Goal: Contribute content: Contribute content

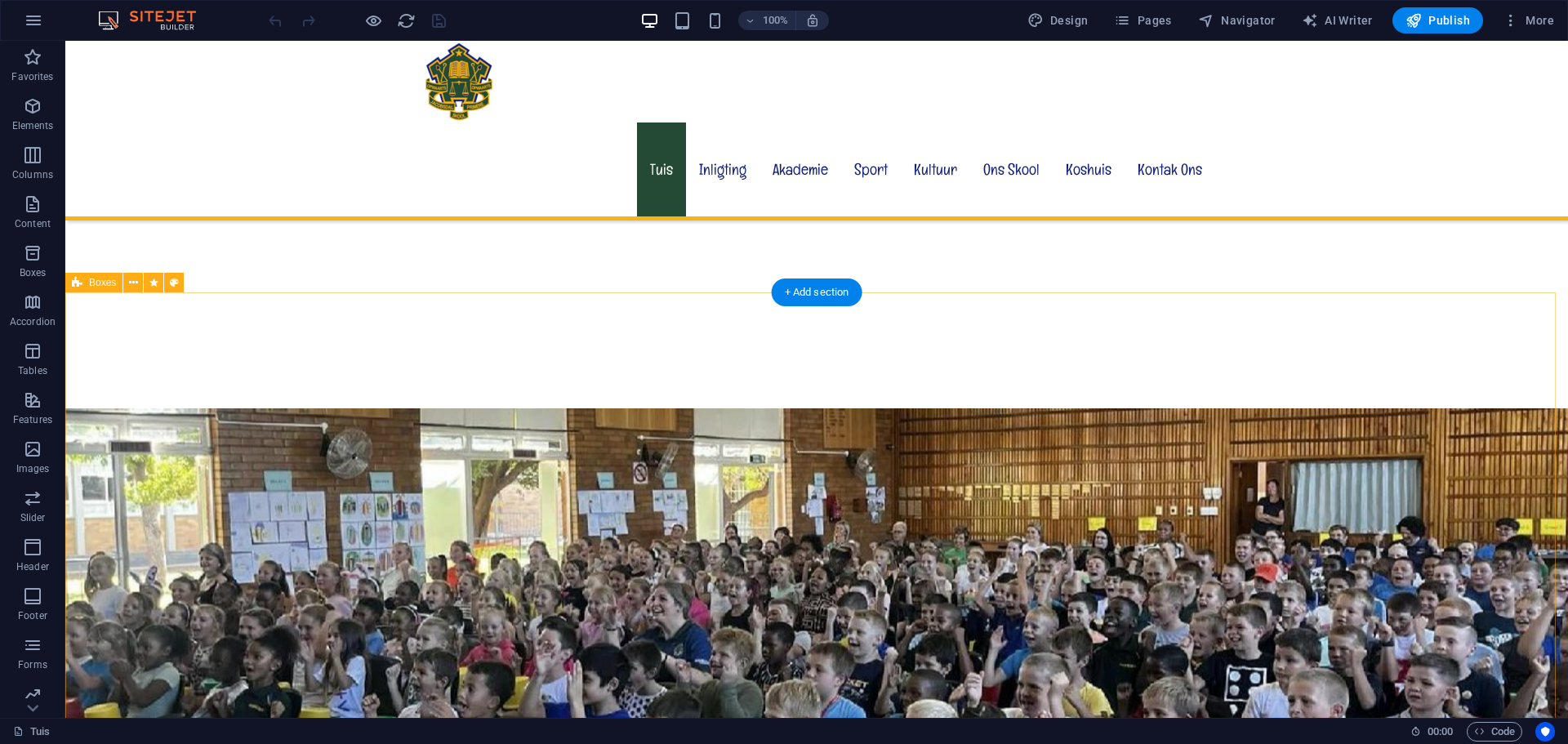
scroll to position [1224, 0]
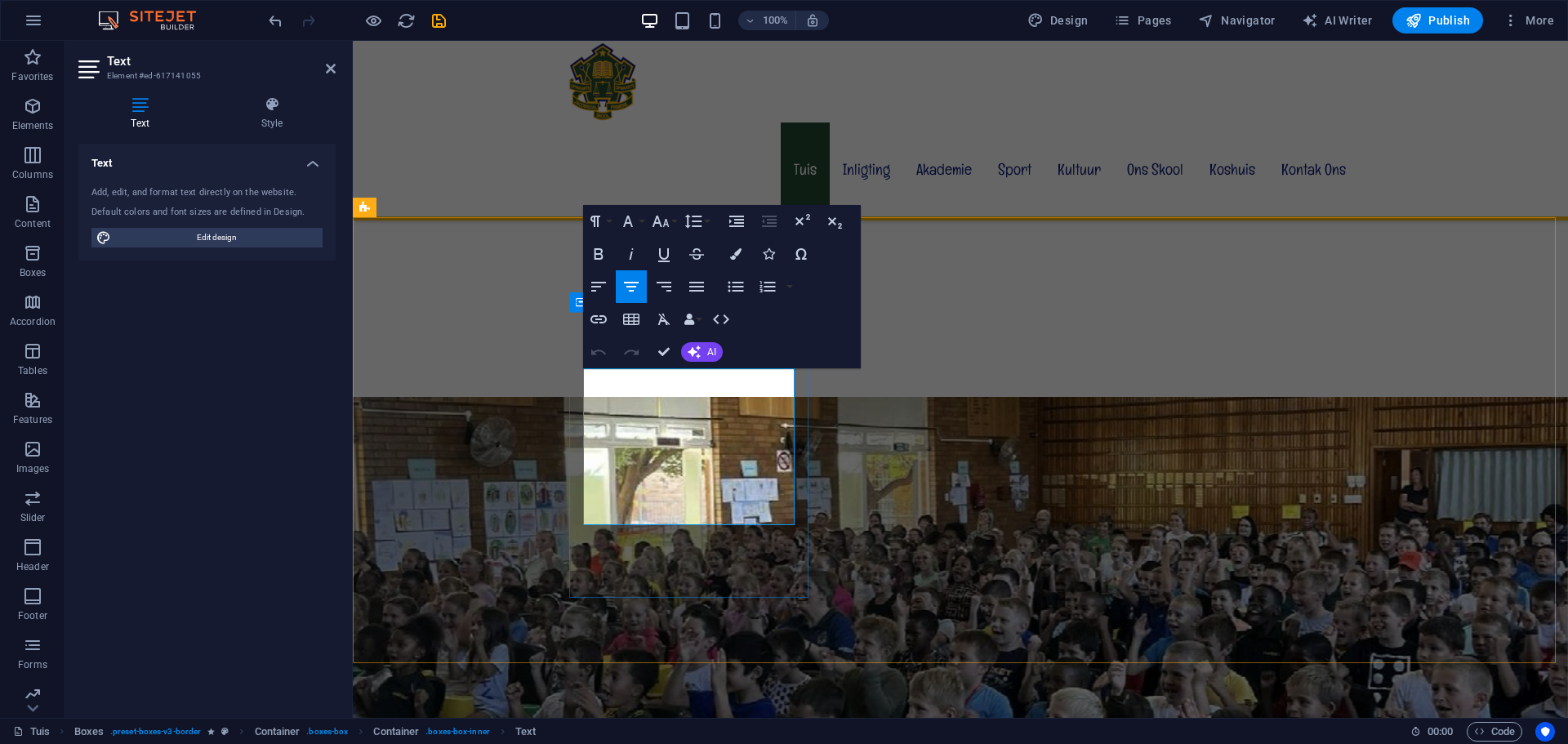
drag, startPoint x: 588, startPoint y: 395, endPoint x: 789, endPoint y: 499, distance: 226.3
drag, startPoint x: 740, startPoint y: 418, endPoint x: 679, endPoint y: 436, distance: 63.6
click at [599, 255] on icon "button" at bounding box center [598, 254] width 9 height 11
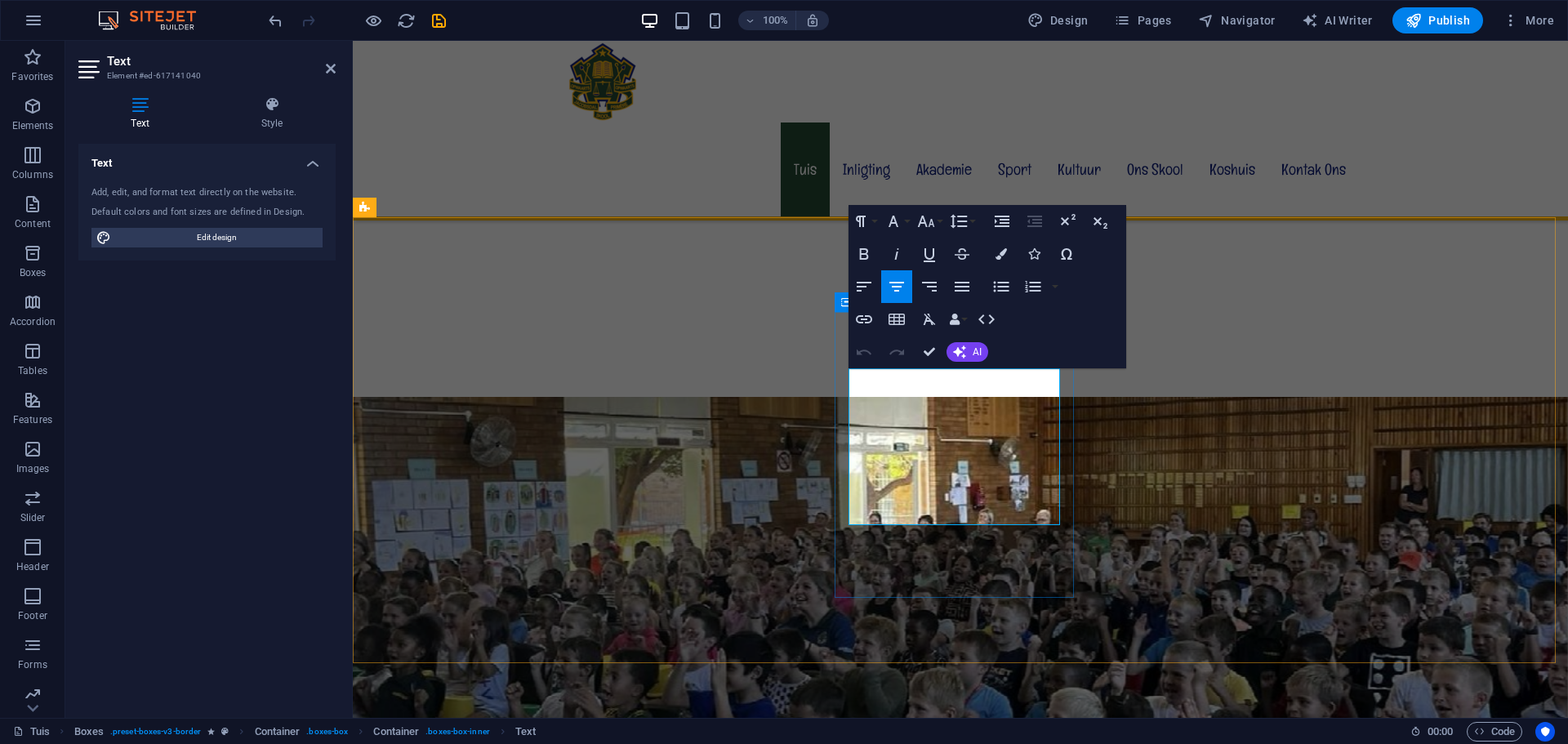
drag, startPoint x: 866, startPoint y: 393, endPoint x: 1033, endPoint y: 528, distance: 214.7
drag, startPoint x: 914, startPoint y: 452, endPoint x: 1049, endPoint y: 457, distance: 135.1
click at [866, 260] on icon "button" at bounding box center [863, 254] width 9 height 11
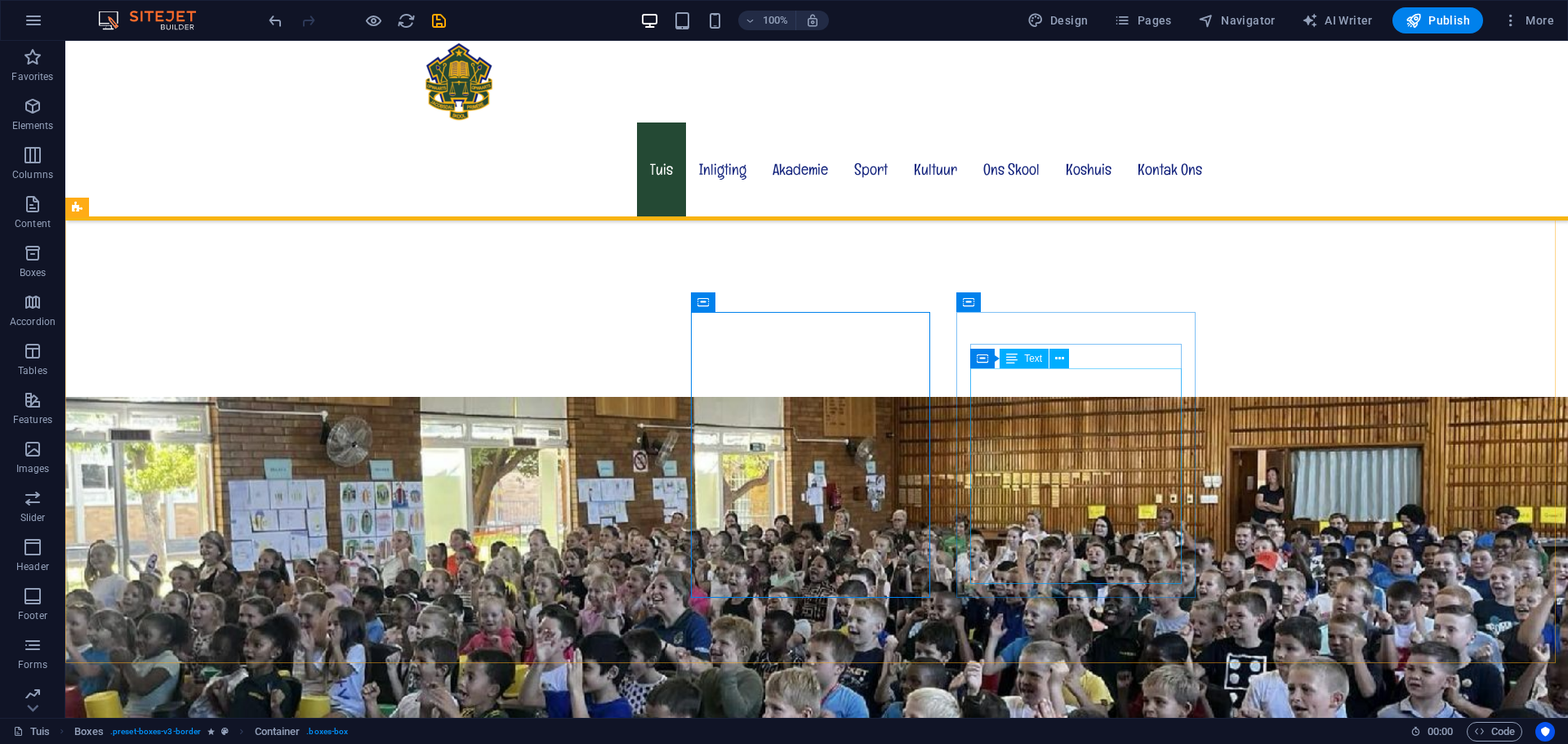
click at [1080, 358] on div "Container Text" at bounding box center [1025, 358] width 109 height 20
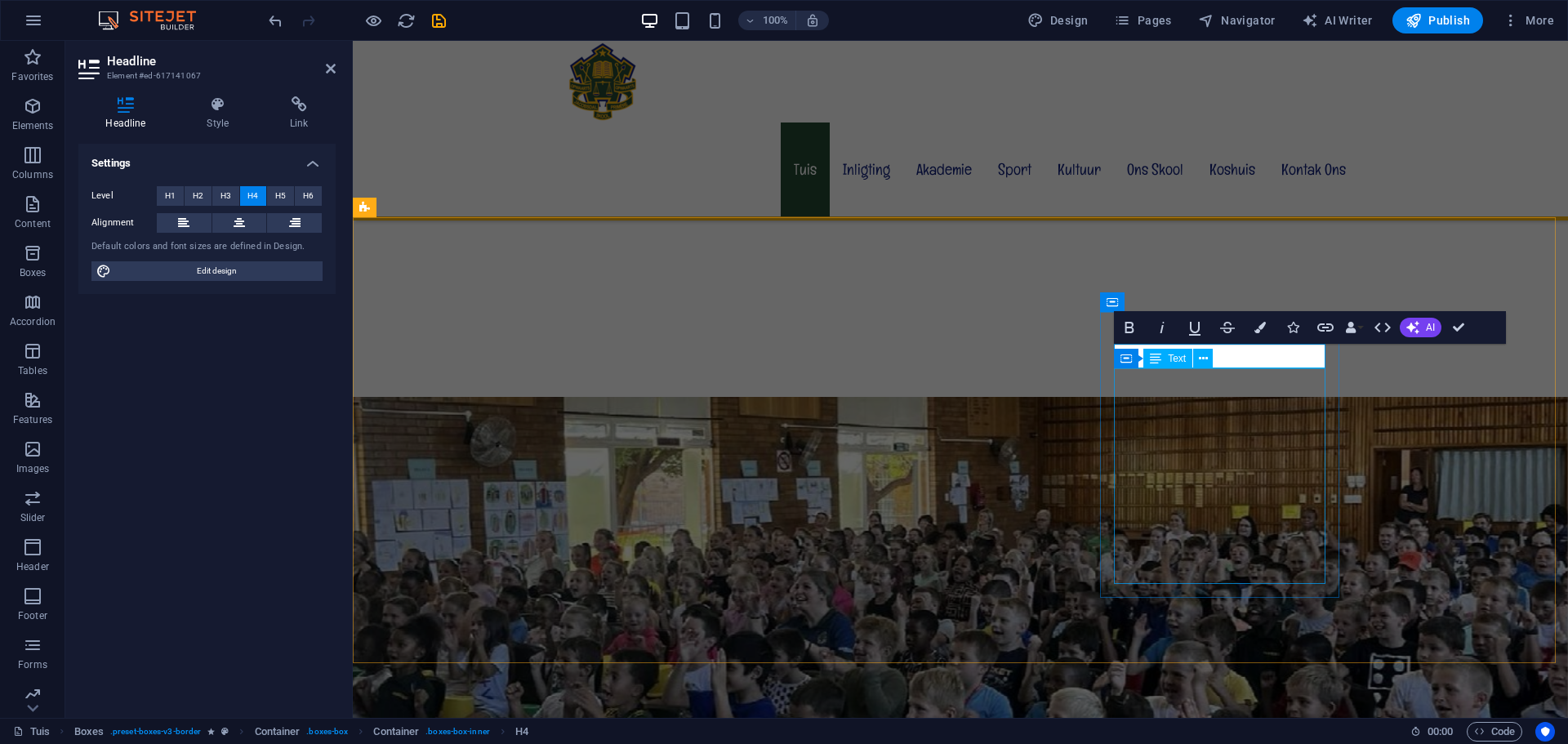
drag, startPoint x: 1184, startPoint y: 426, endPoint x: 1149, endPoint y: 411, distance: 38.1
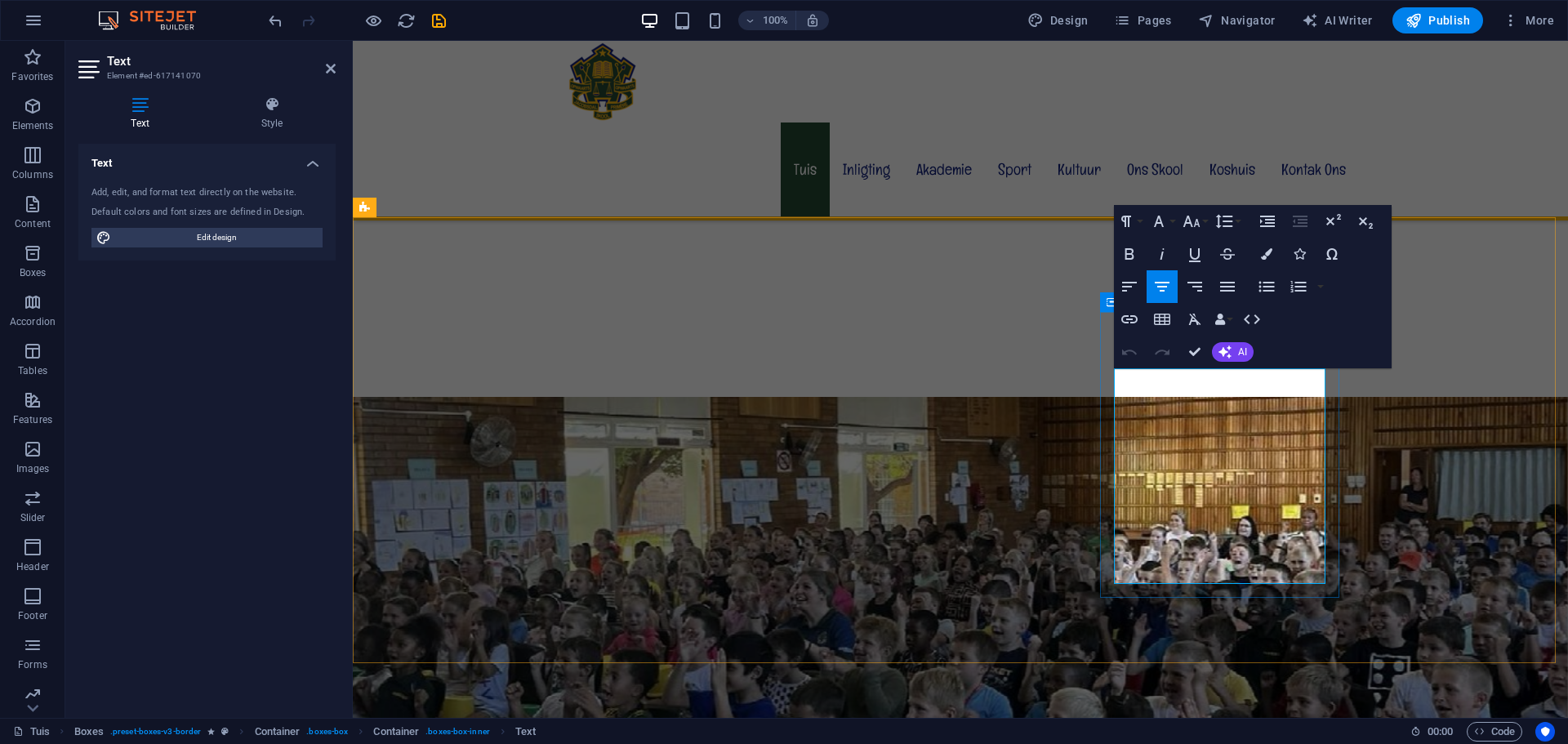
drag, startPoint x: 1150, startPoint y: 397, endPoint x: 1310, endPoint y: 519, distance: 201.2
drag, startPoint x: 1225, startPoint y: 401, endPoint x: 1176, endPoint y: 423, distance: 53.7
click at [1132, 253] on icon "button" at bounding box center [1129, 254] width 9 height 11
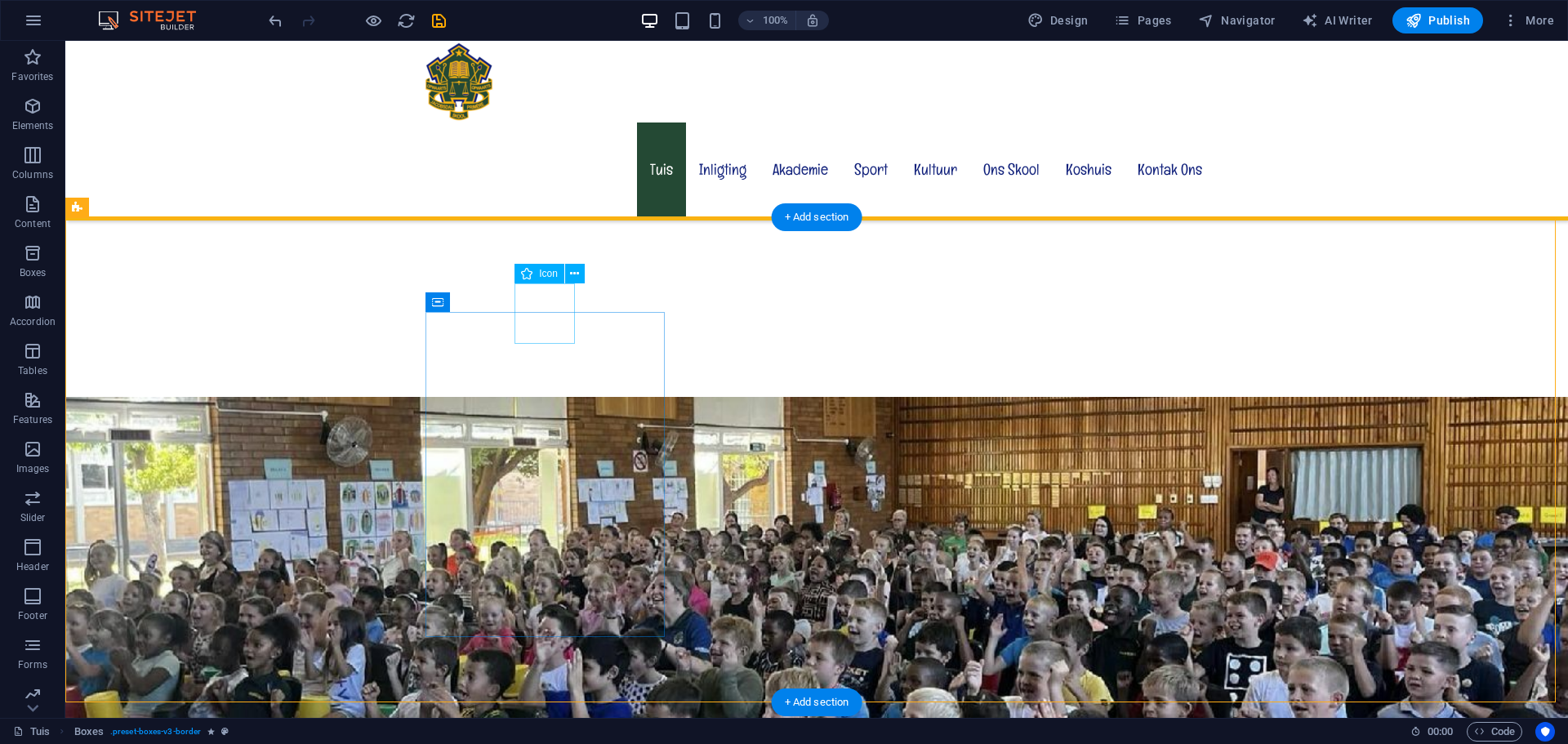
select select "xMidYMid"
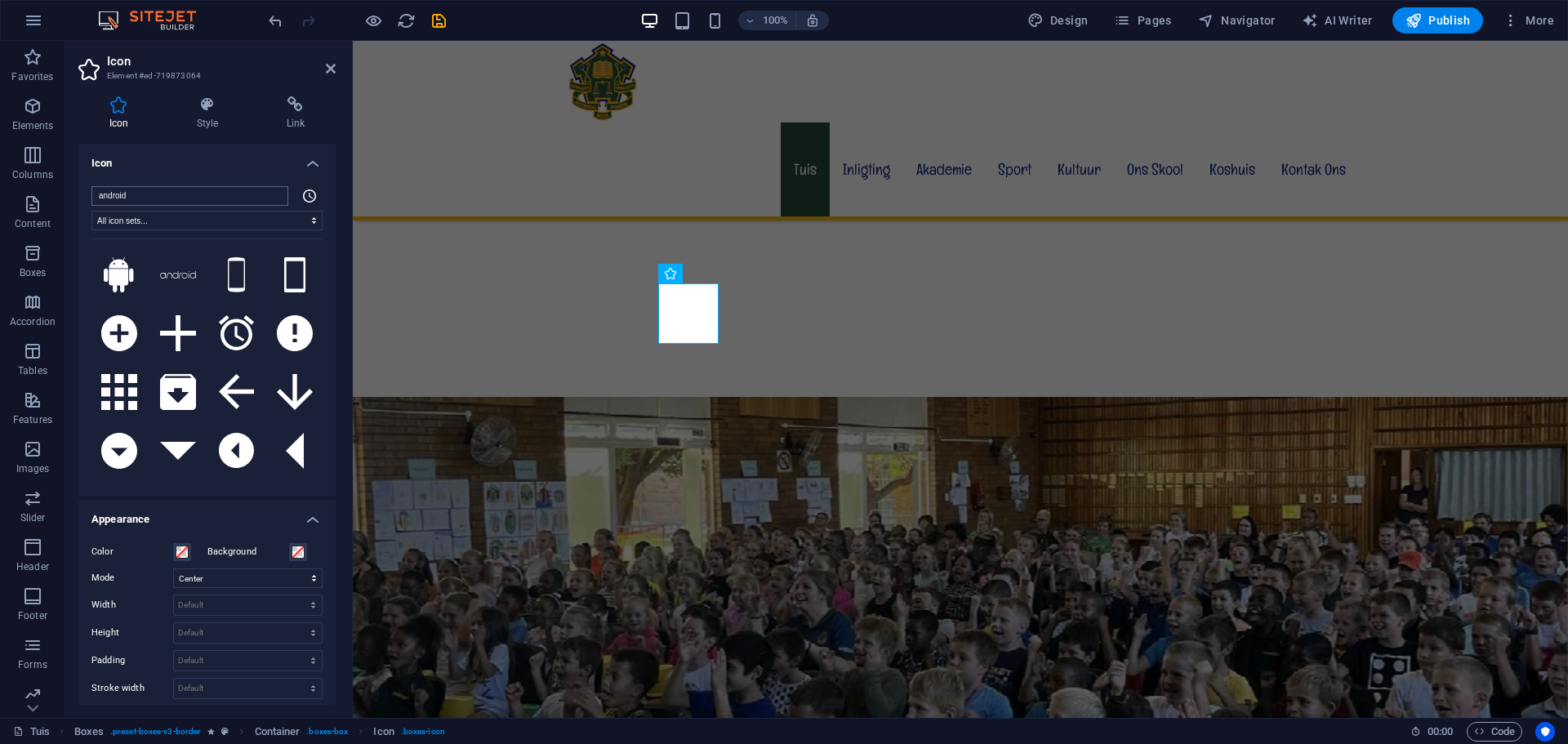
click at [163, 198] on input "android" at bounding box center [189, 196] width 197 height 20
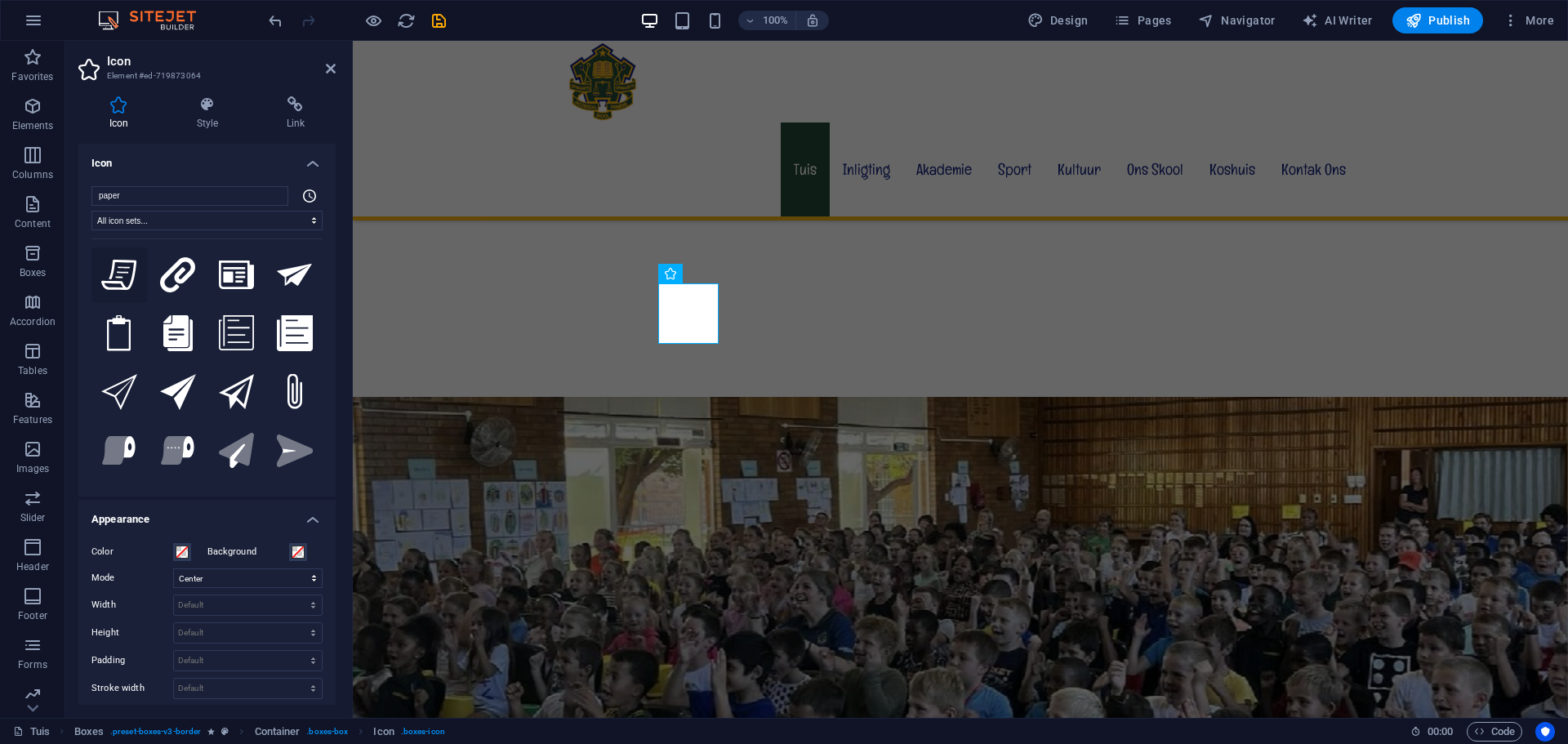
type input "paper"
click at [107, 275] on icon at bounding box center [119, 275] width 36 height 31
select select "xMidYMid"
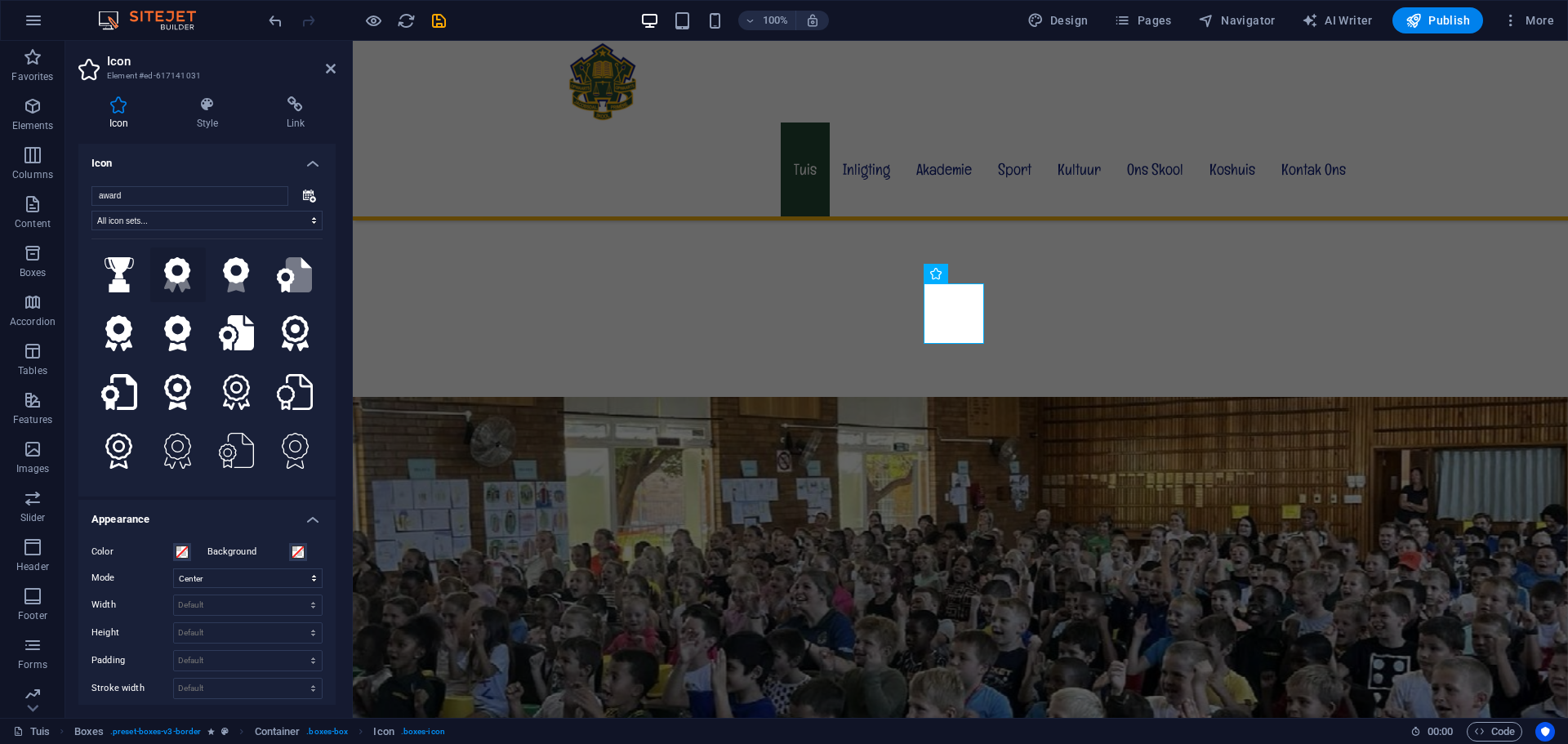
type input "award"
click at [186, 274] on icon at bounding box center [178, 270] width 27 height 27
select select "xMidYMid"
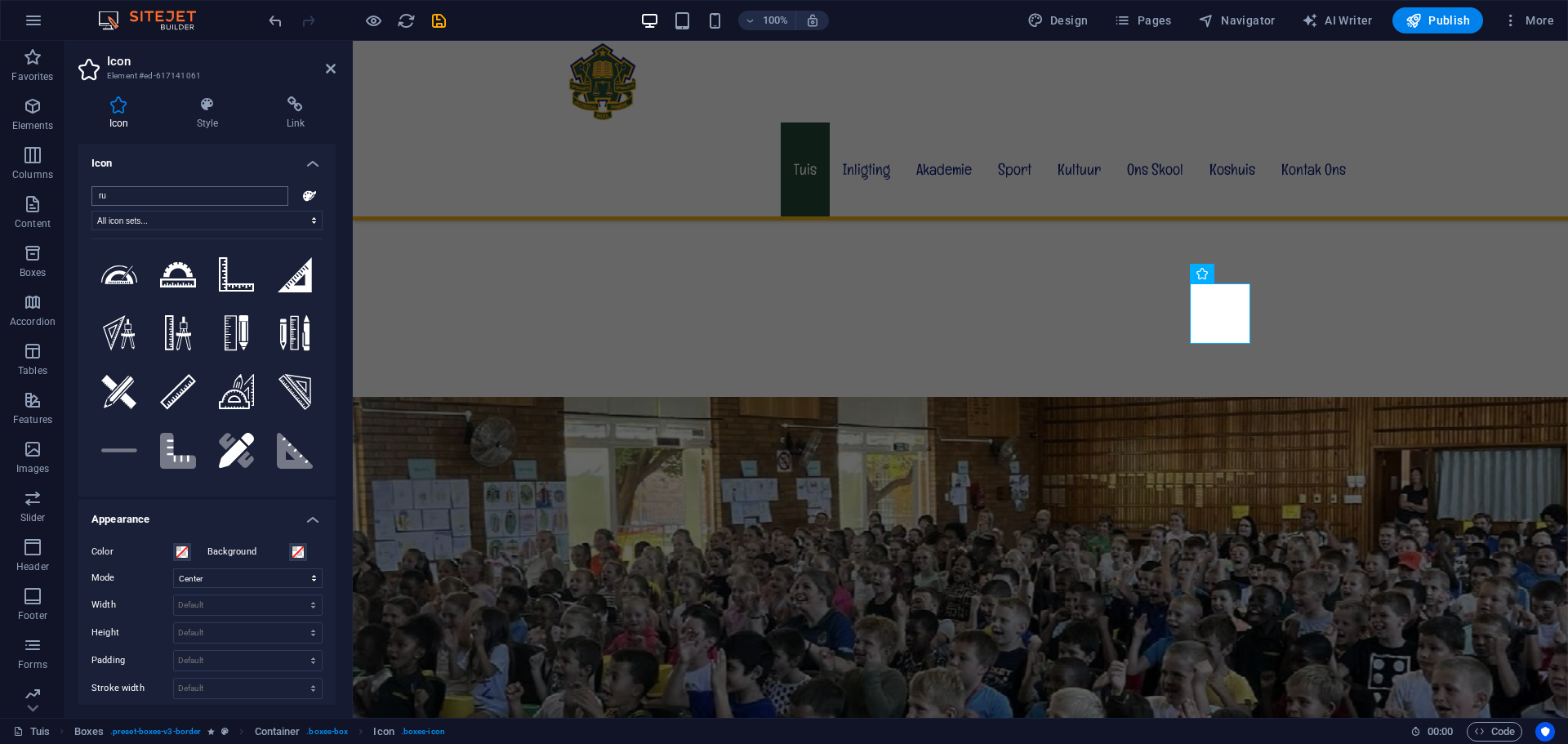
type input "r"
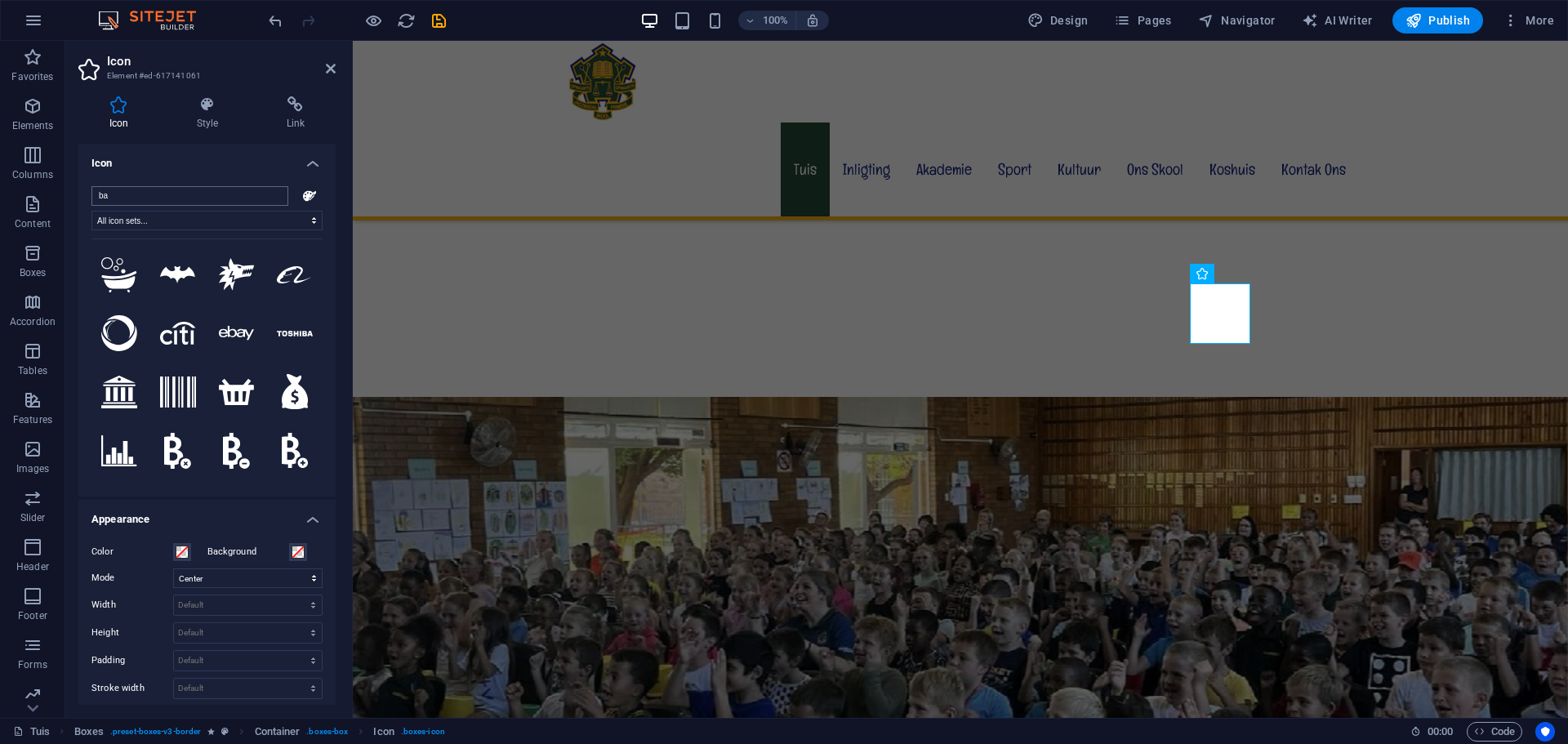
type input "b"
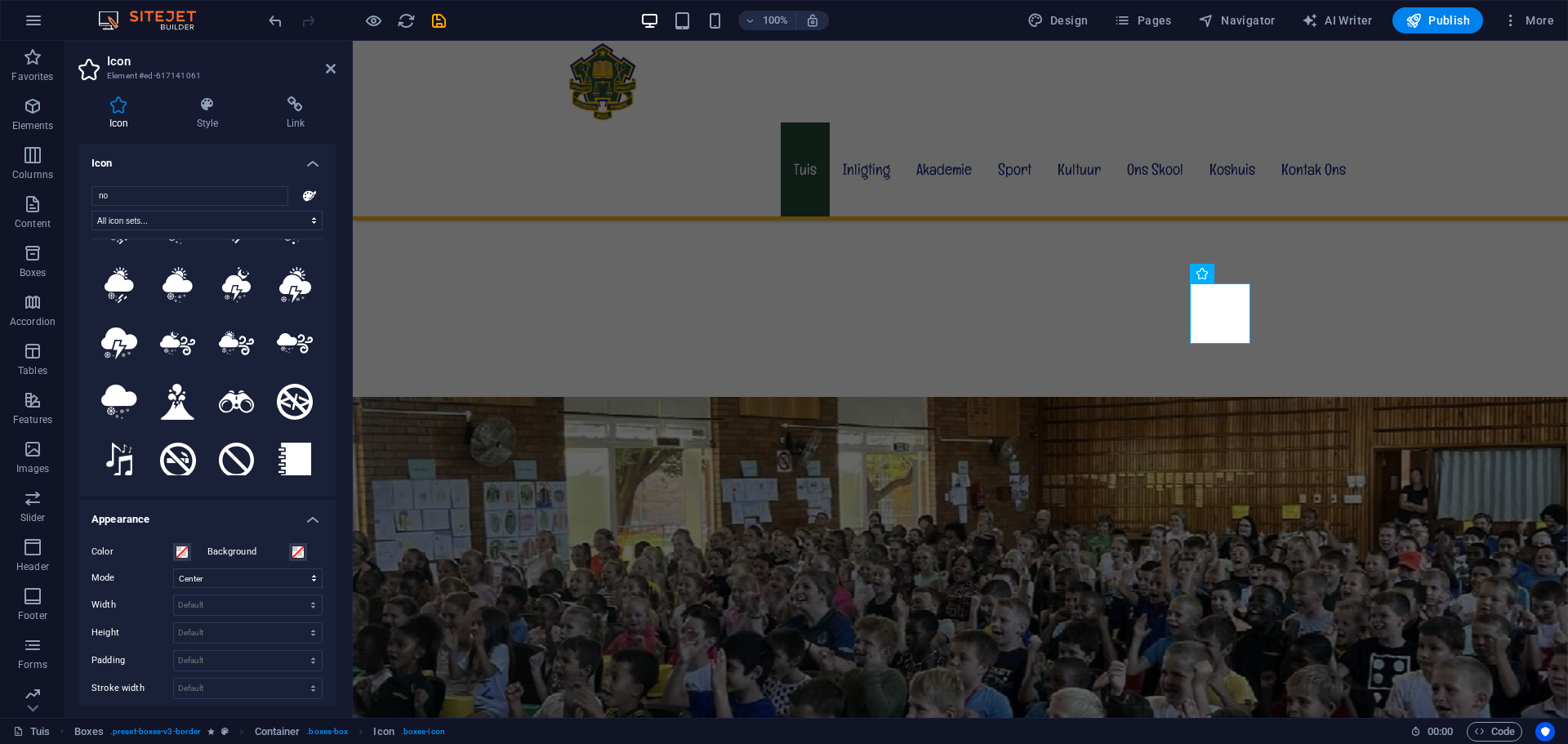
scroll to position [490, 0]
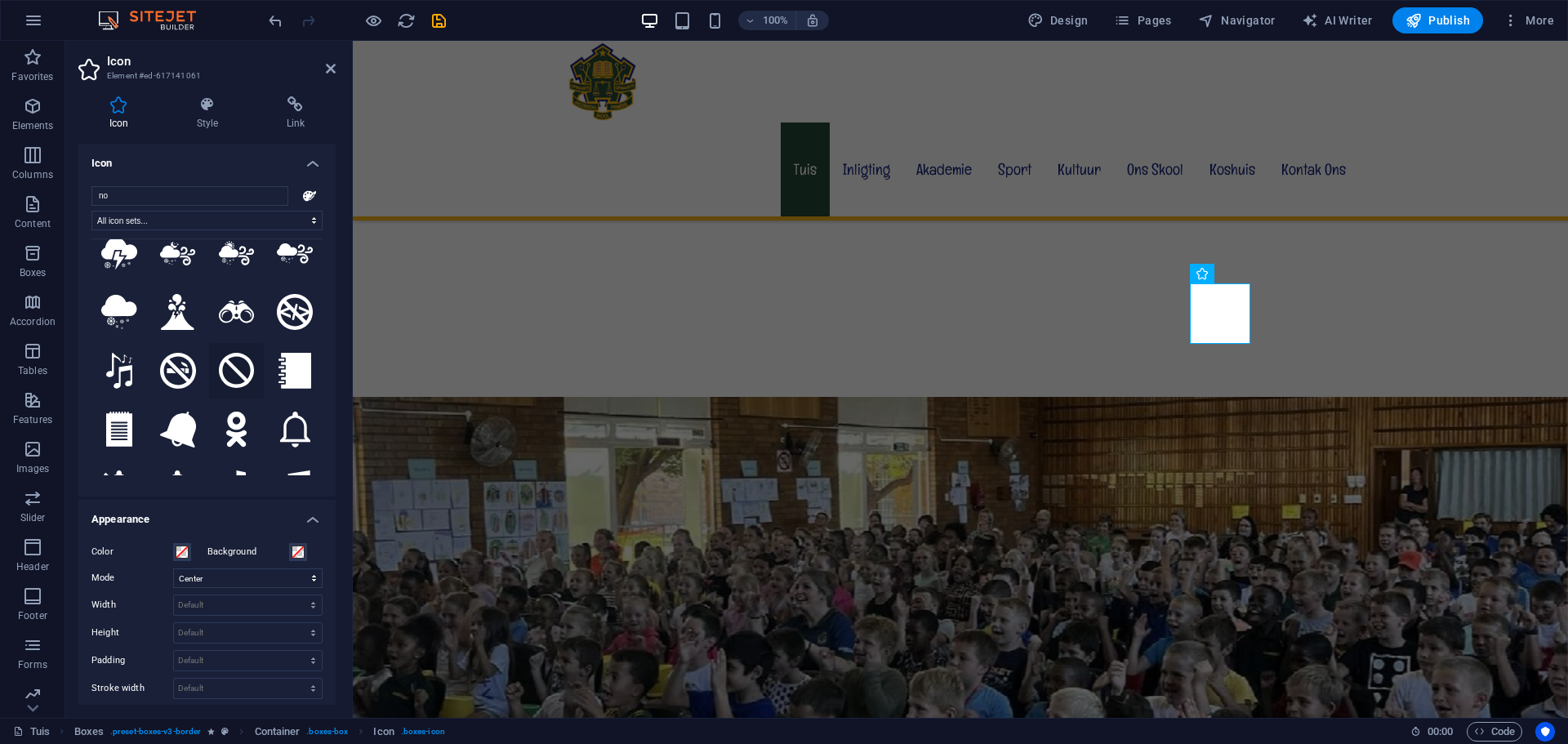
type input "no"
click at [234, 353] on icon at bounding box center [237, 371] width 36 height 36
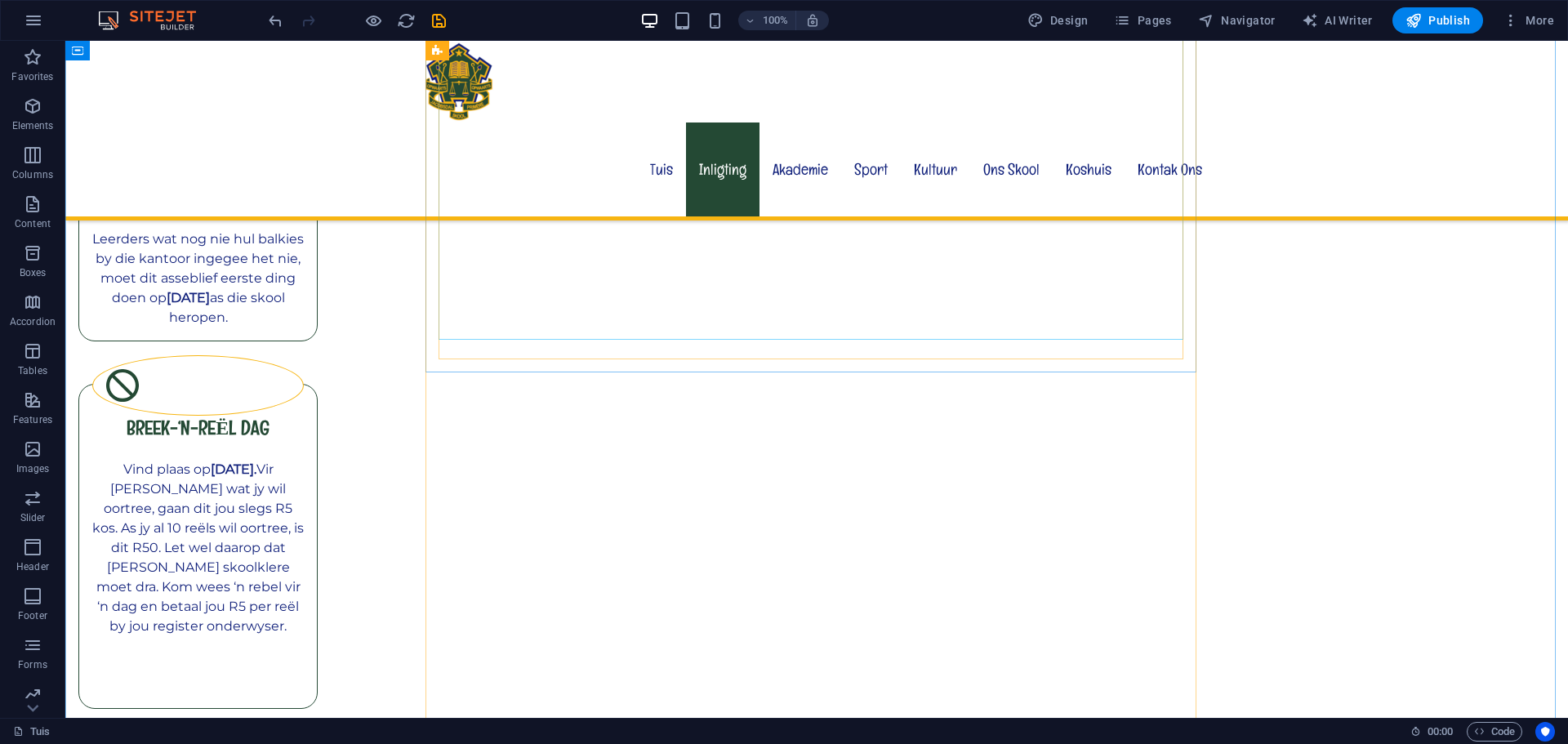
scroll to position [3021, 0]
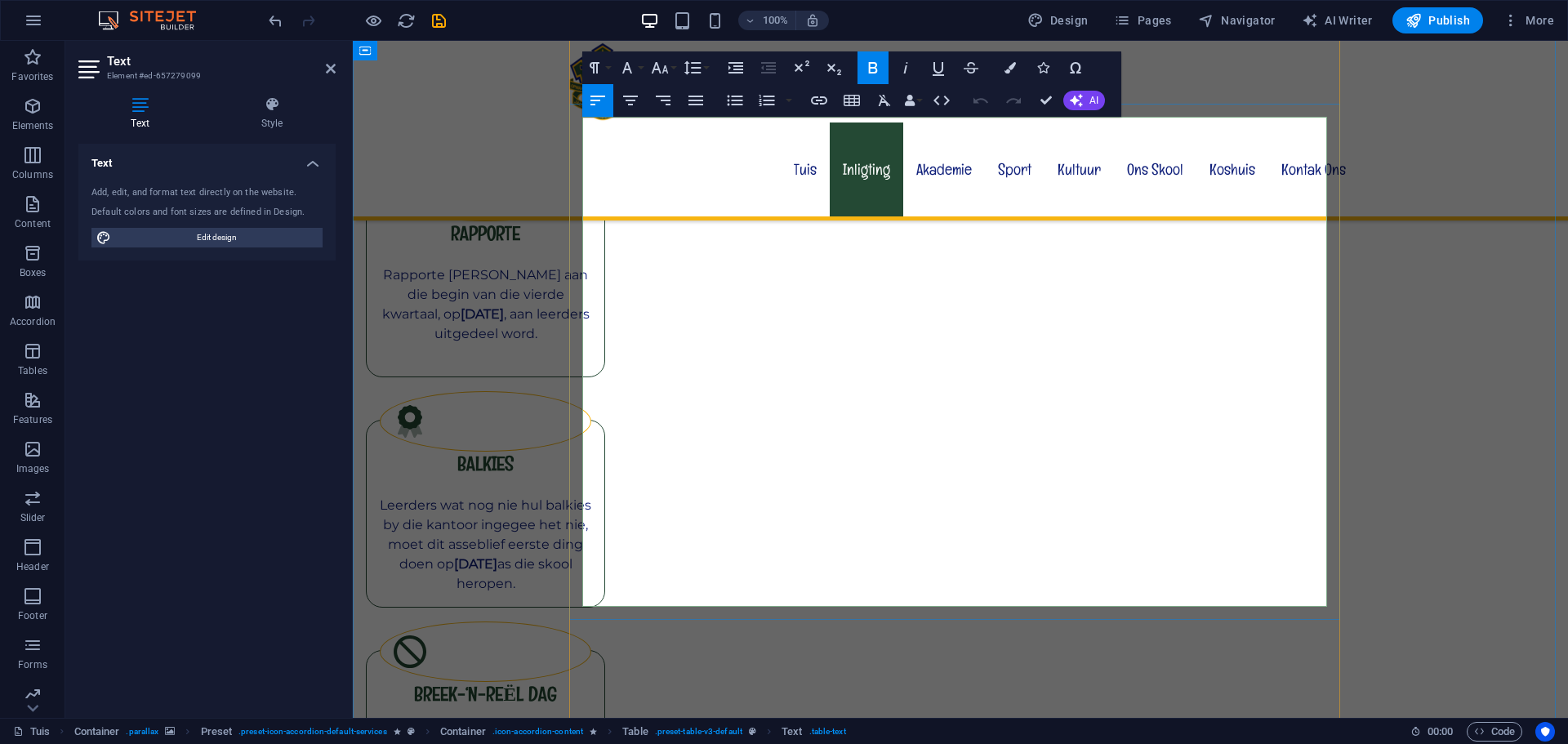
scroll to position [2874, 0]
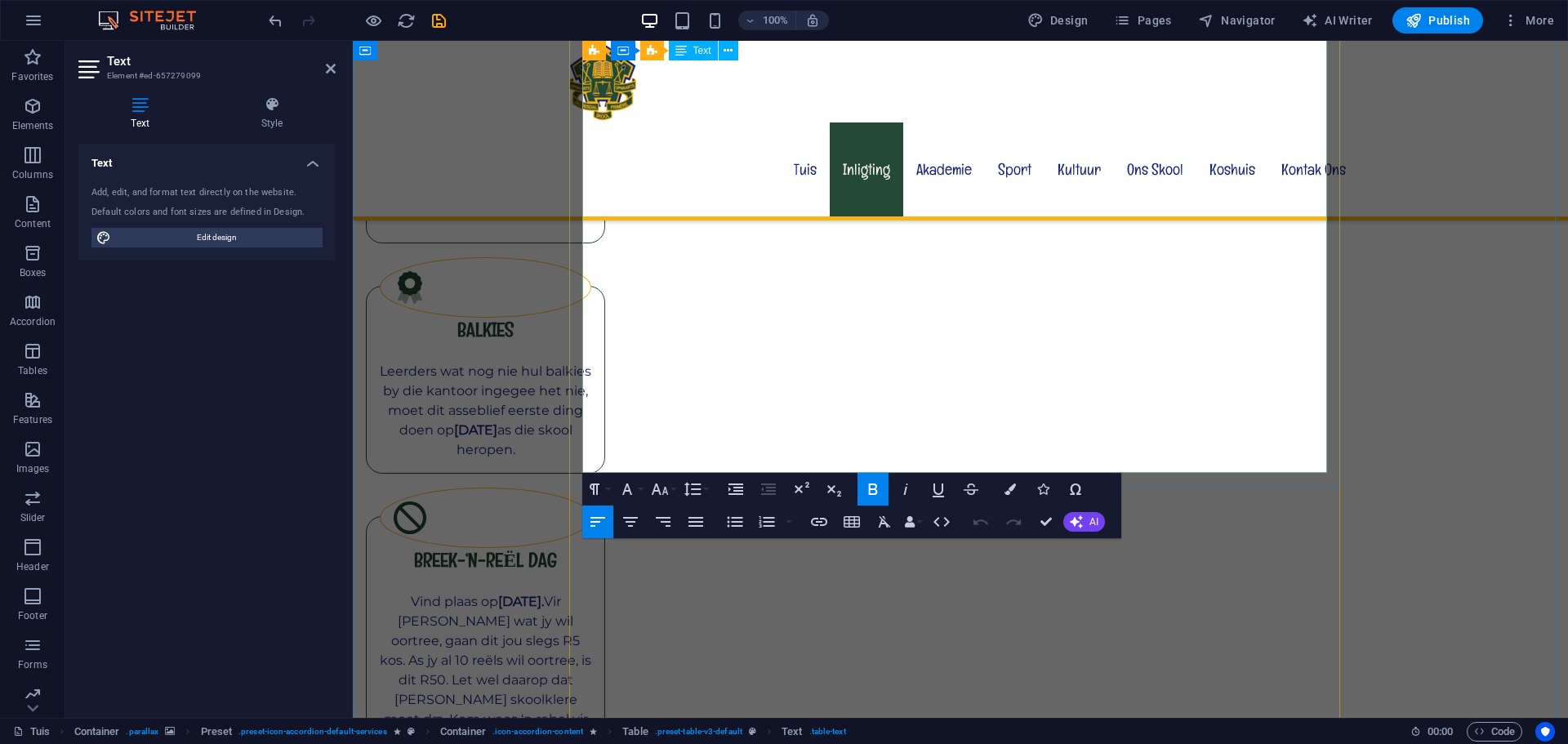
drag, startPoint x: 589, startPoint y: 452, endPoint x: 671, endPoint y: 458, distance: 82.2
click at [873, 493] on icon "button" at bounding box center [872, 489] width 9 height 11
click at [819, 521] on icon "button" at bounding box center [818, 521] width 16 height 9
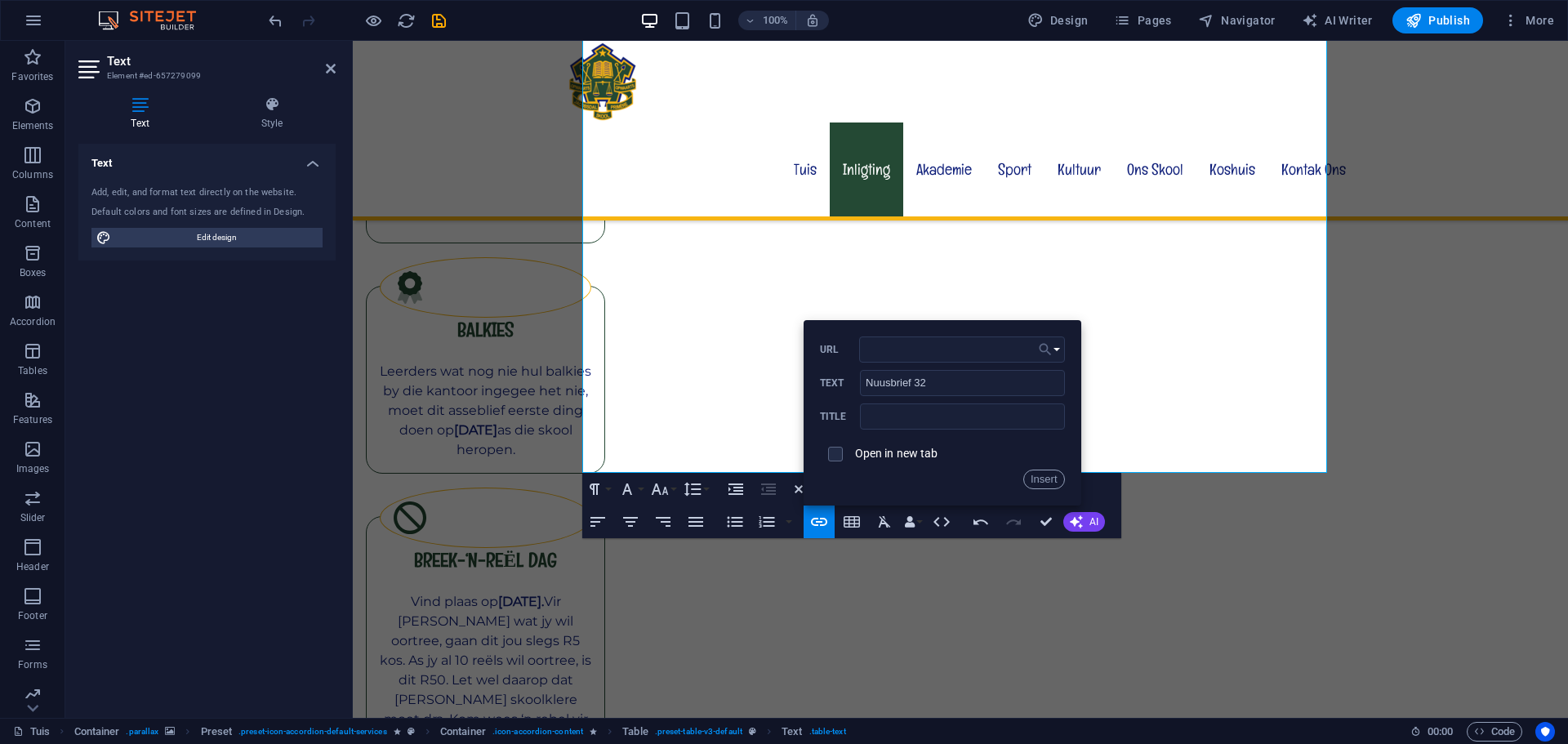
click at [1054, 348] on button "Choose Link" at bounding box center [1049, 349] width 31 height 26
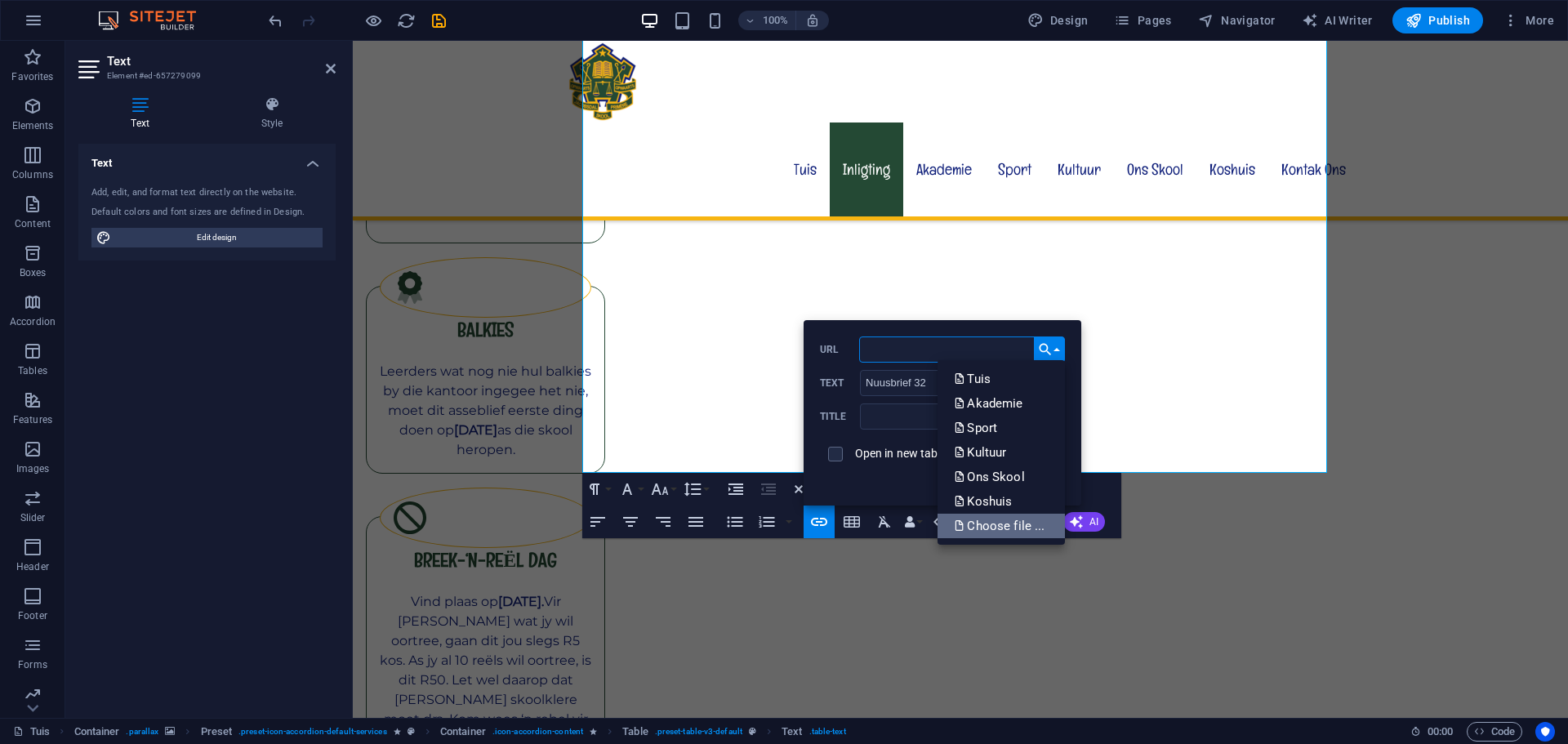
click at [1020, 524] on p "Choose file ..." at bounding box center [1000, 526] width 94 height 25
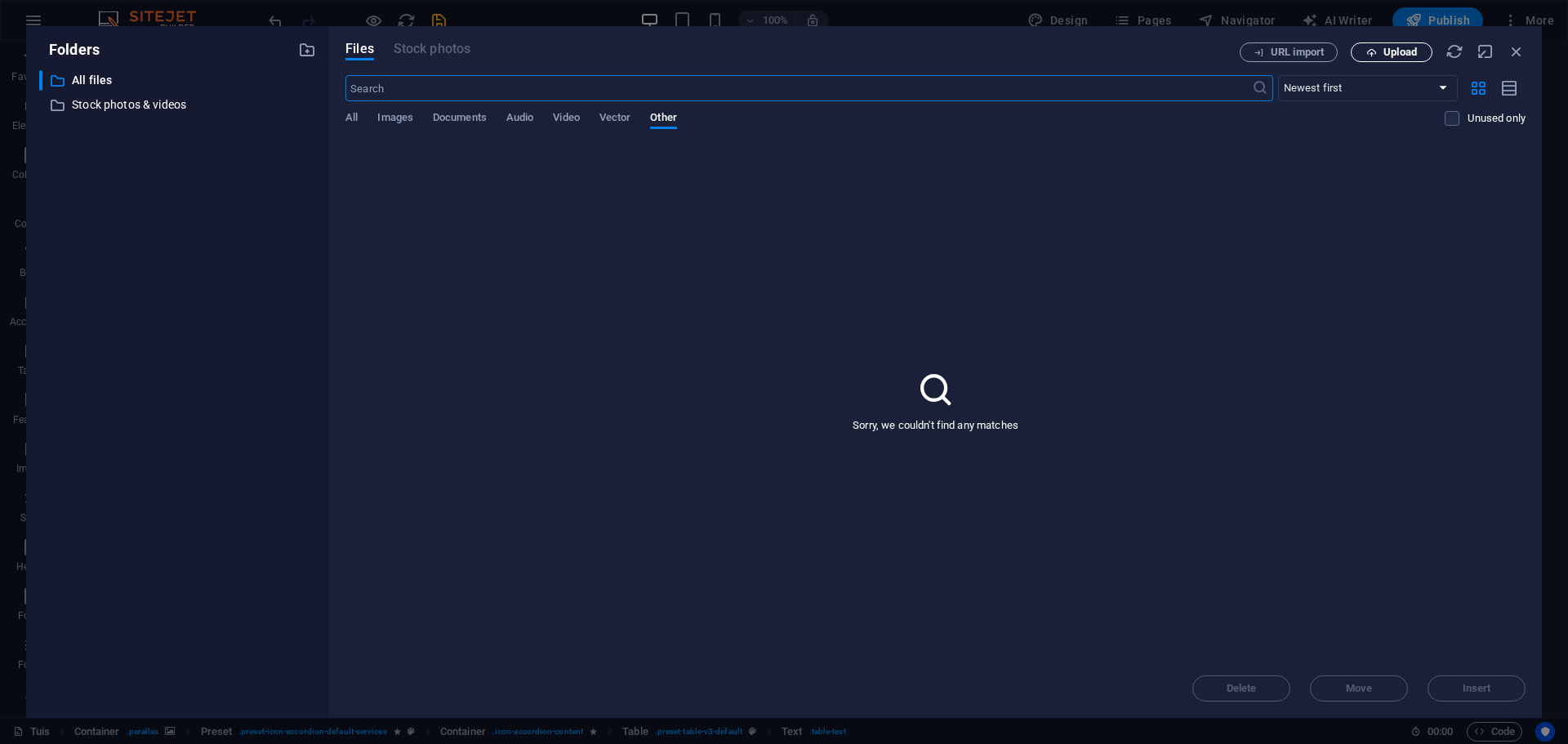
click at [1391, 52] on span "Upload" at bounding box center [1400, 52] width 33 height 10
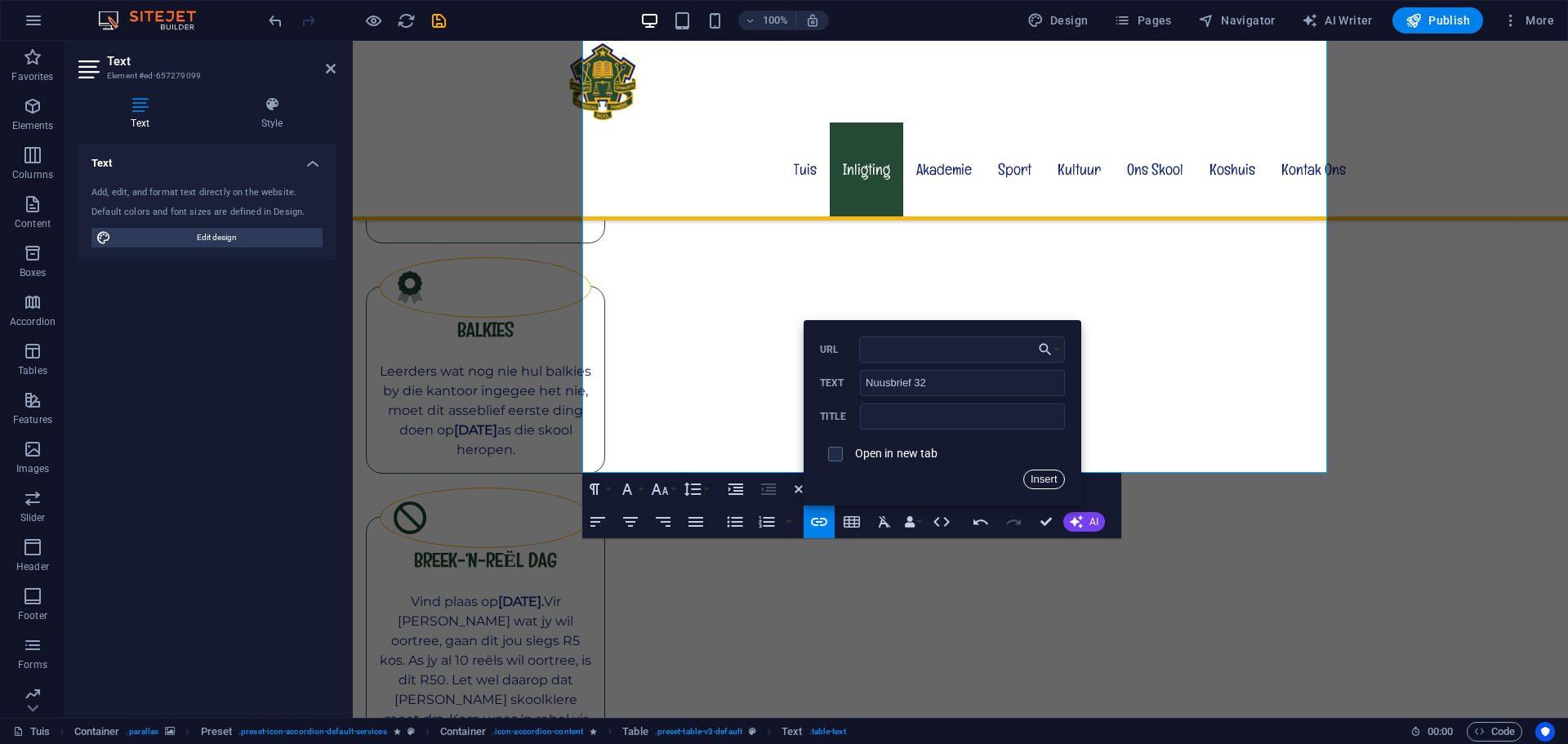
click at [1042, 480] on button "Insert" at bounding box center [1044, 479] width 42 height 20
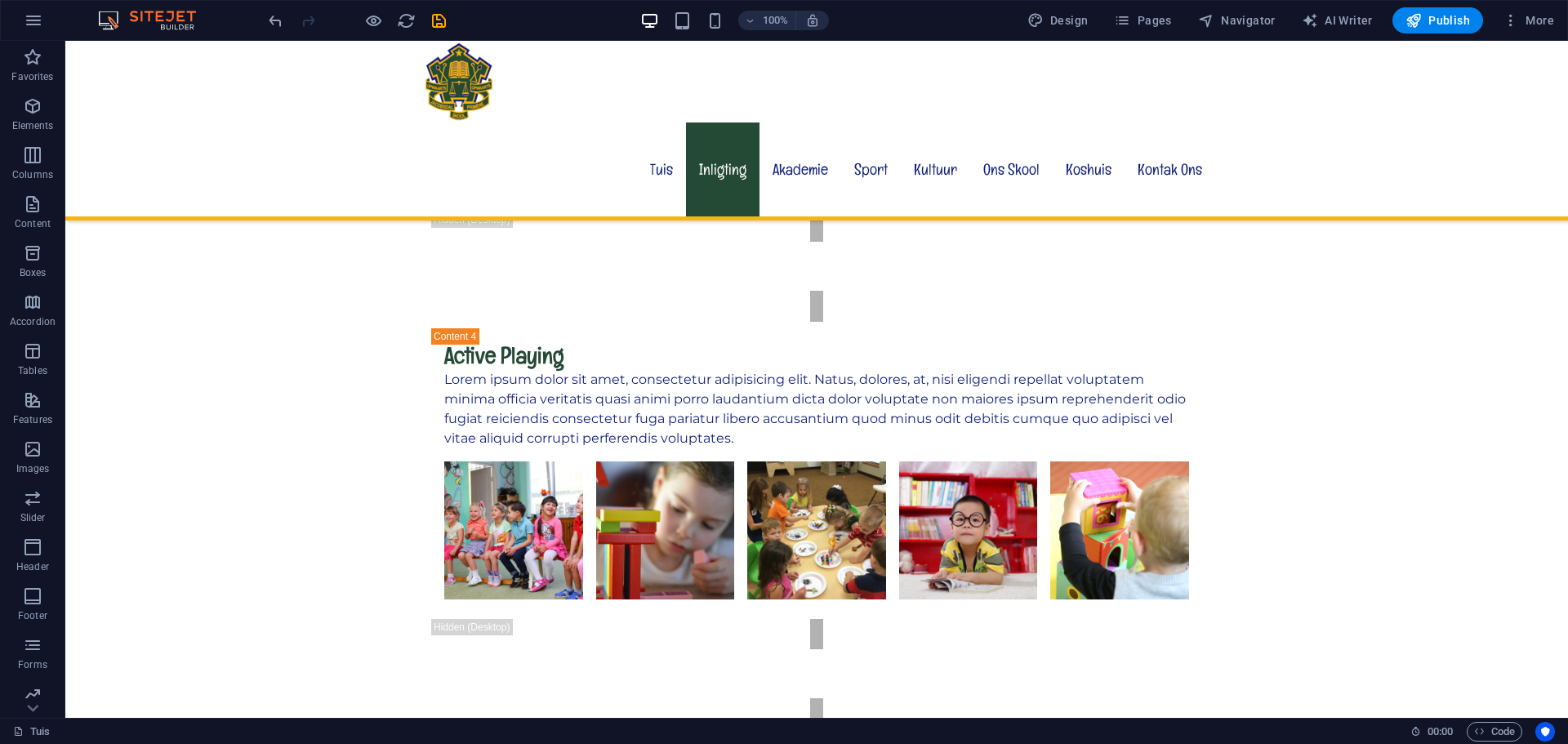
scroll to position [6385, 0]
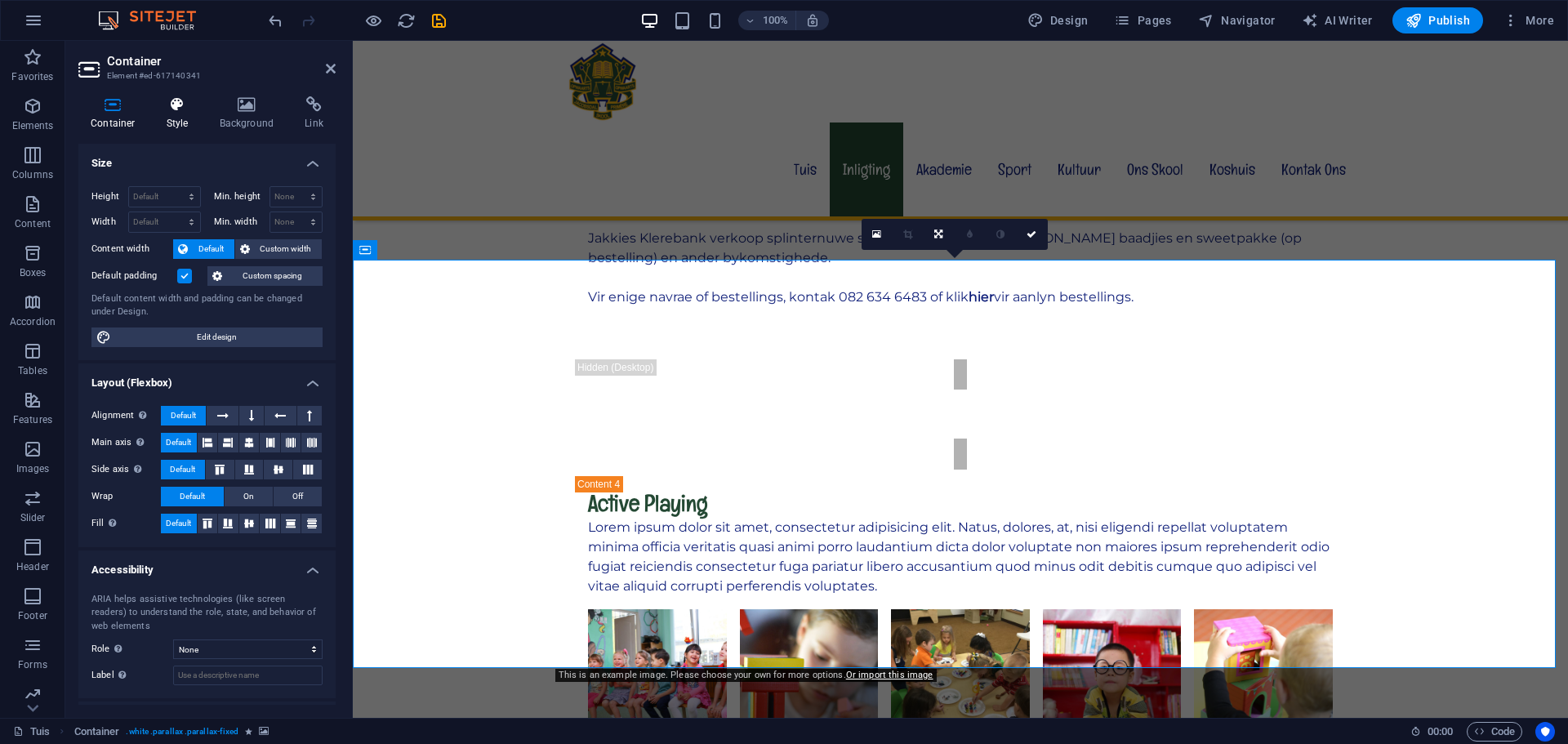
click at [161, 116] on h4 "Style" at bounding box center [181, 113] width 53 height 34
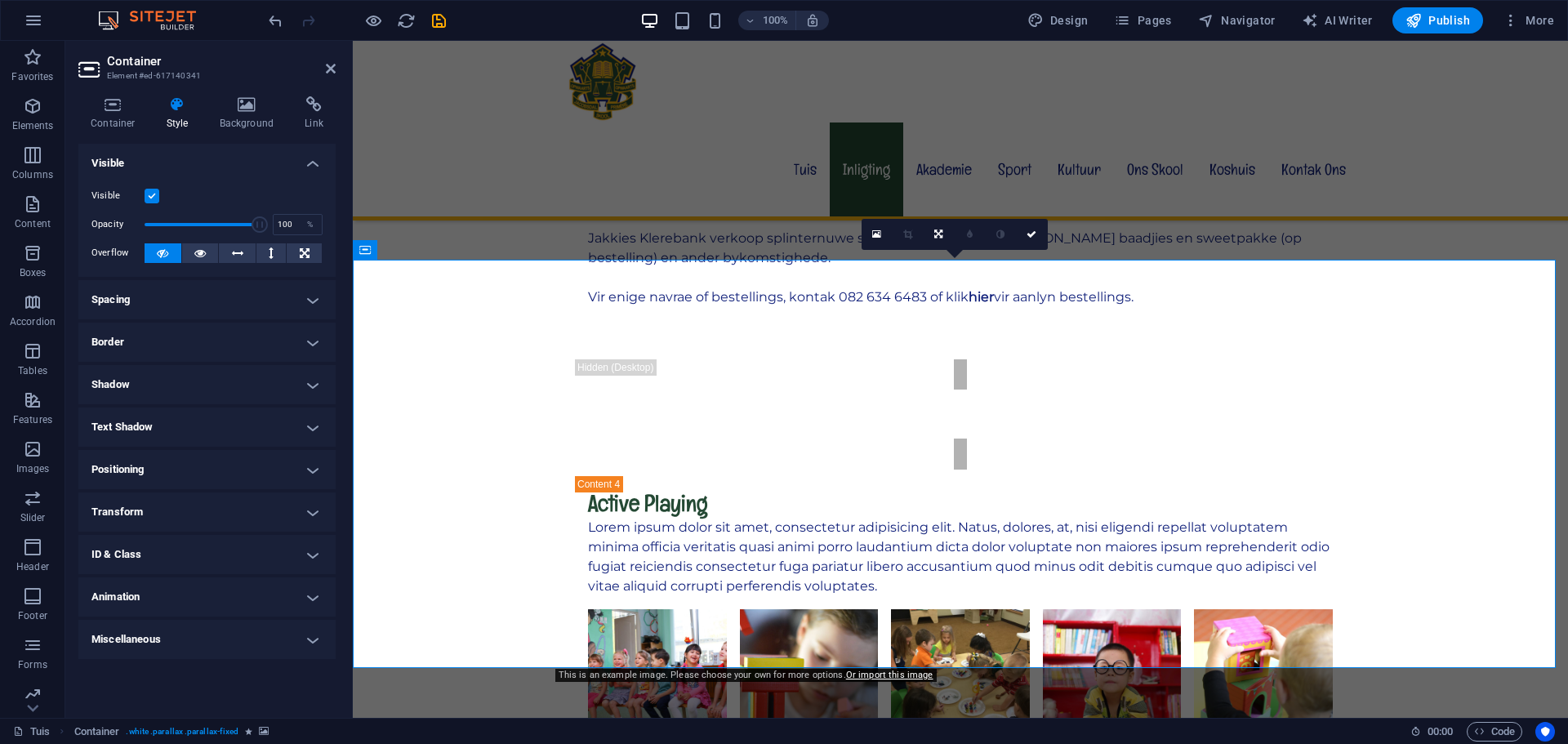
click at [149, 199] on label at bounding box center [151, 195] width 14 height 14
click at [0, 0] on input "Visible" at bounding box center [0, 0] width 0 height 0
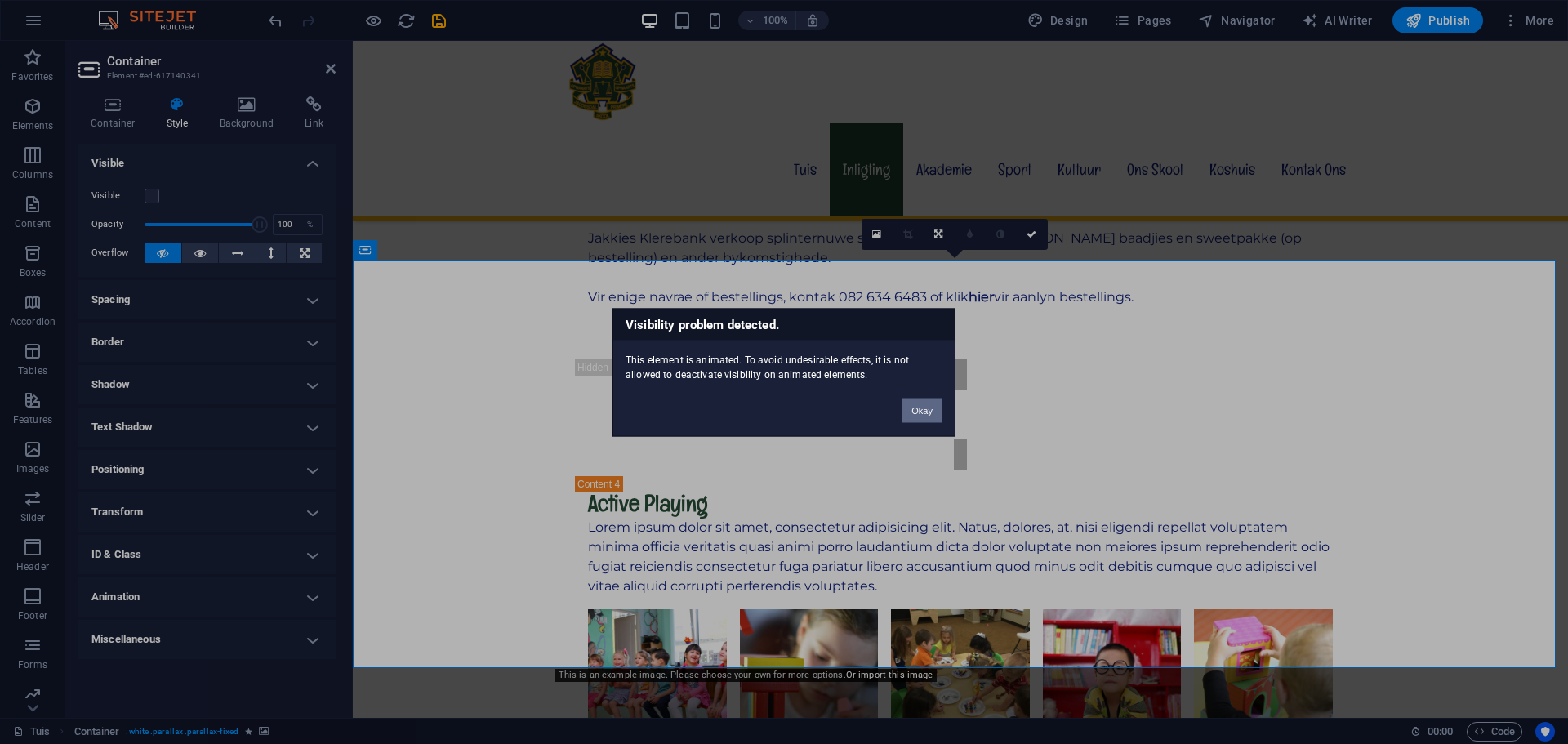
click at [928, 408] on button "Okay" at bounding box center [921, 410] width 41 height 25
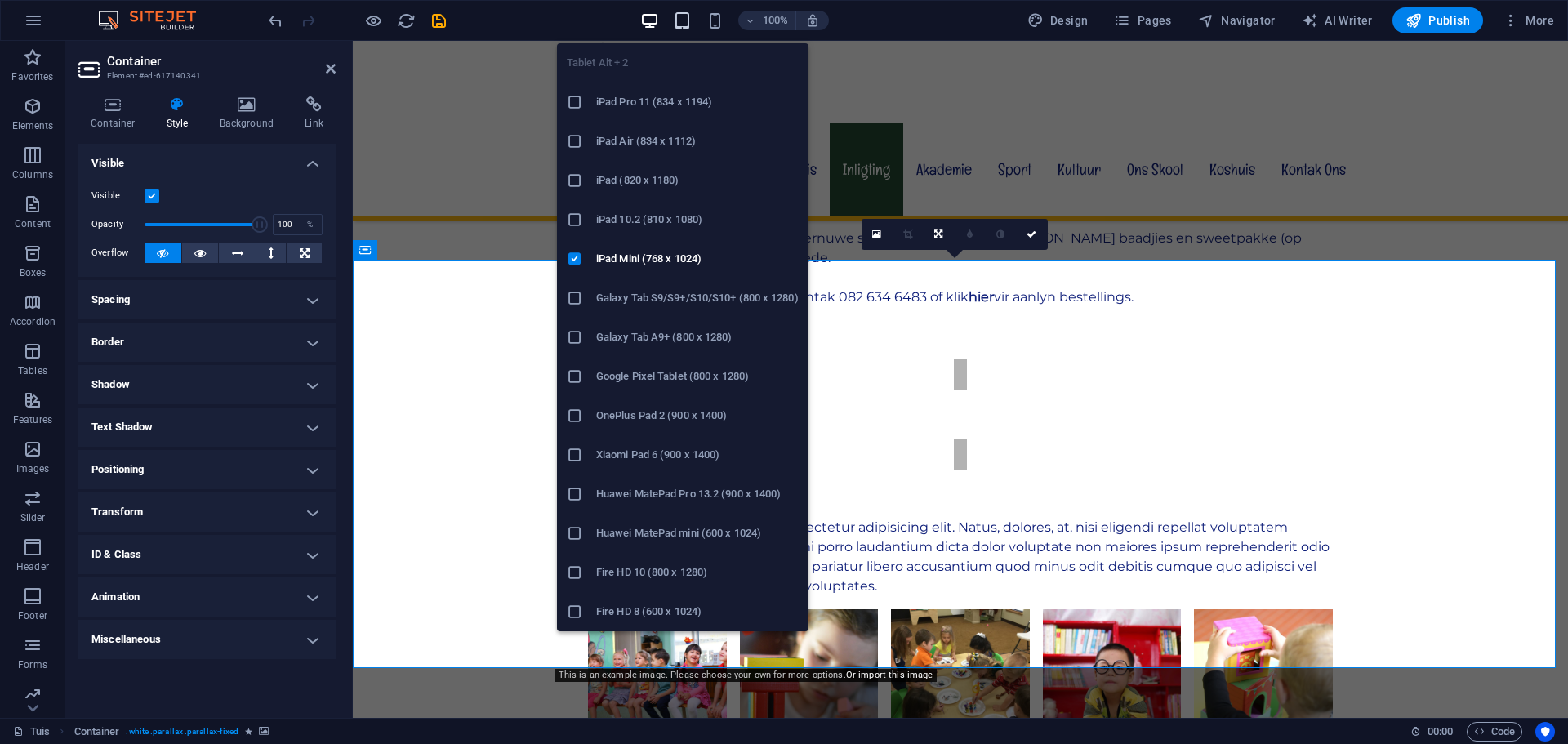
click at [689, 22] on icon "button" at bounding box center [682, 21] width 19 height 19
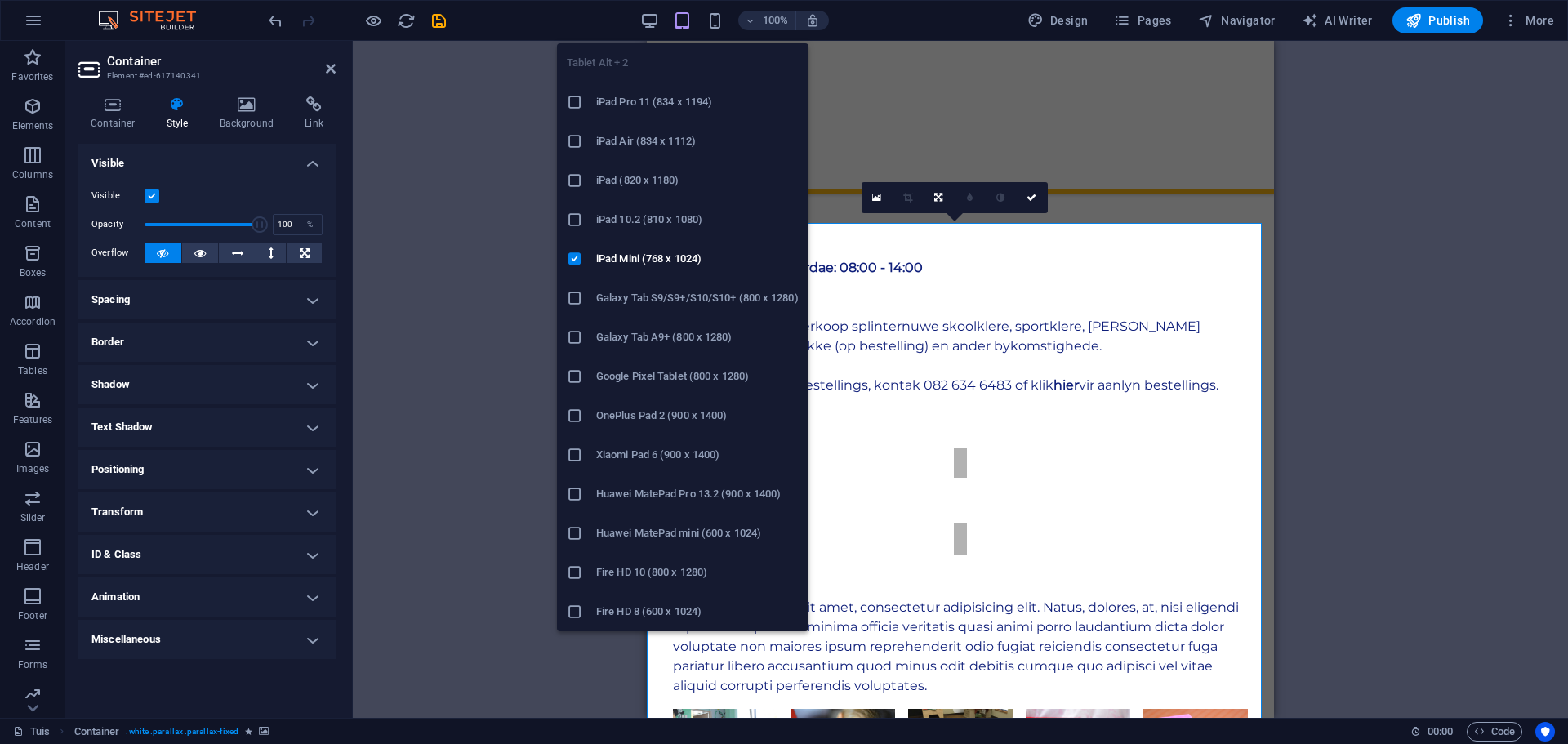
scroll to position [6624, 0]
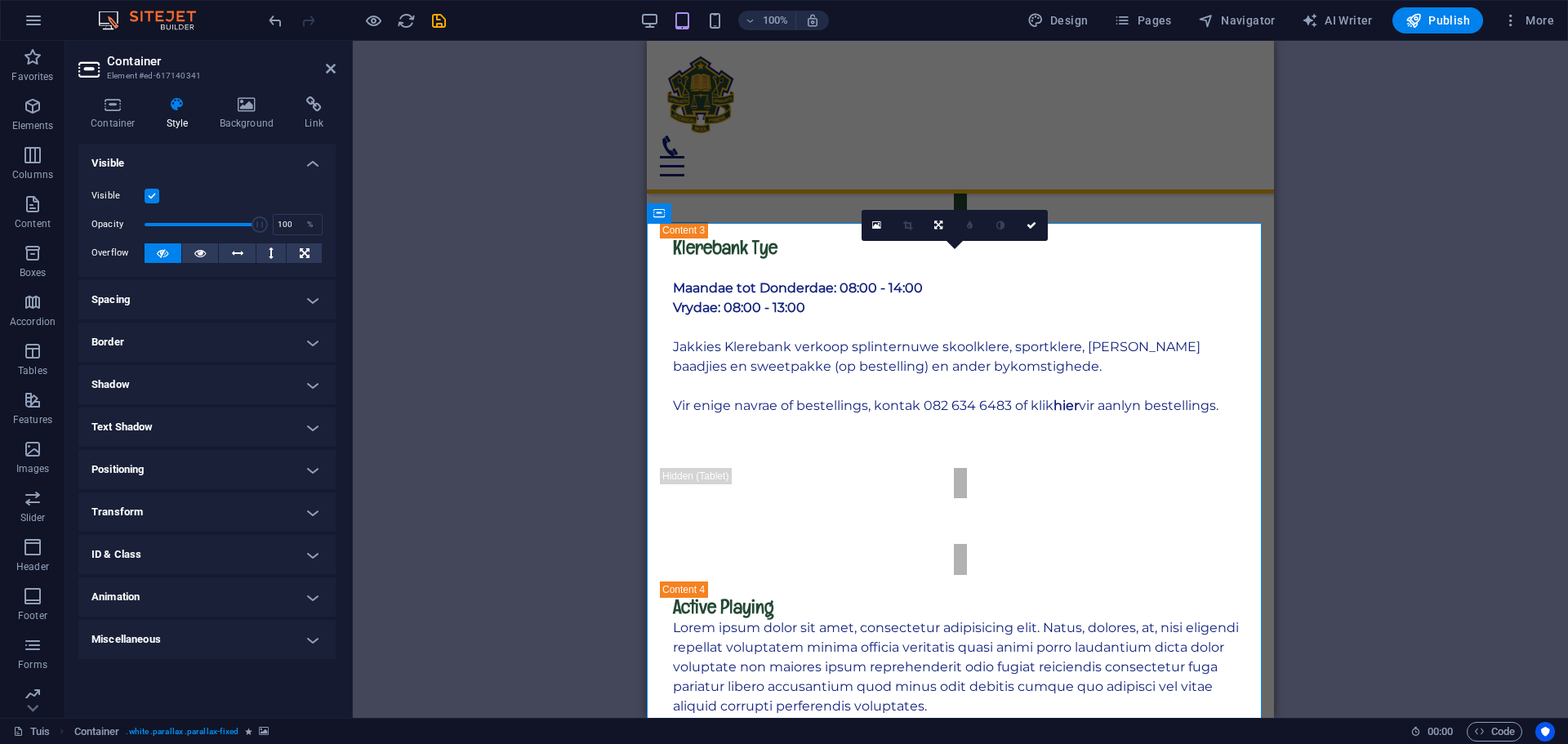
click at [155, 196] on label at bounding box center [151, 195] width 14 height 14
click at [0, 0] on input "Visible" at bounding box center [0, 0] width 0 height 0
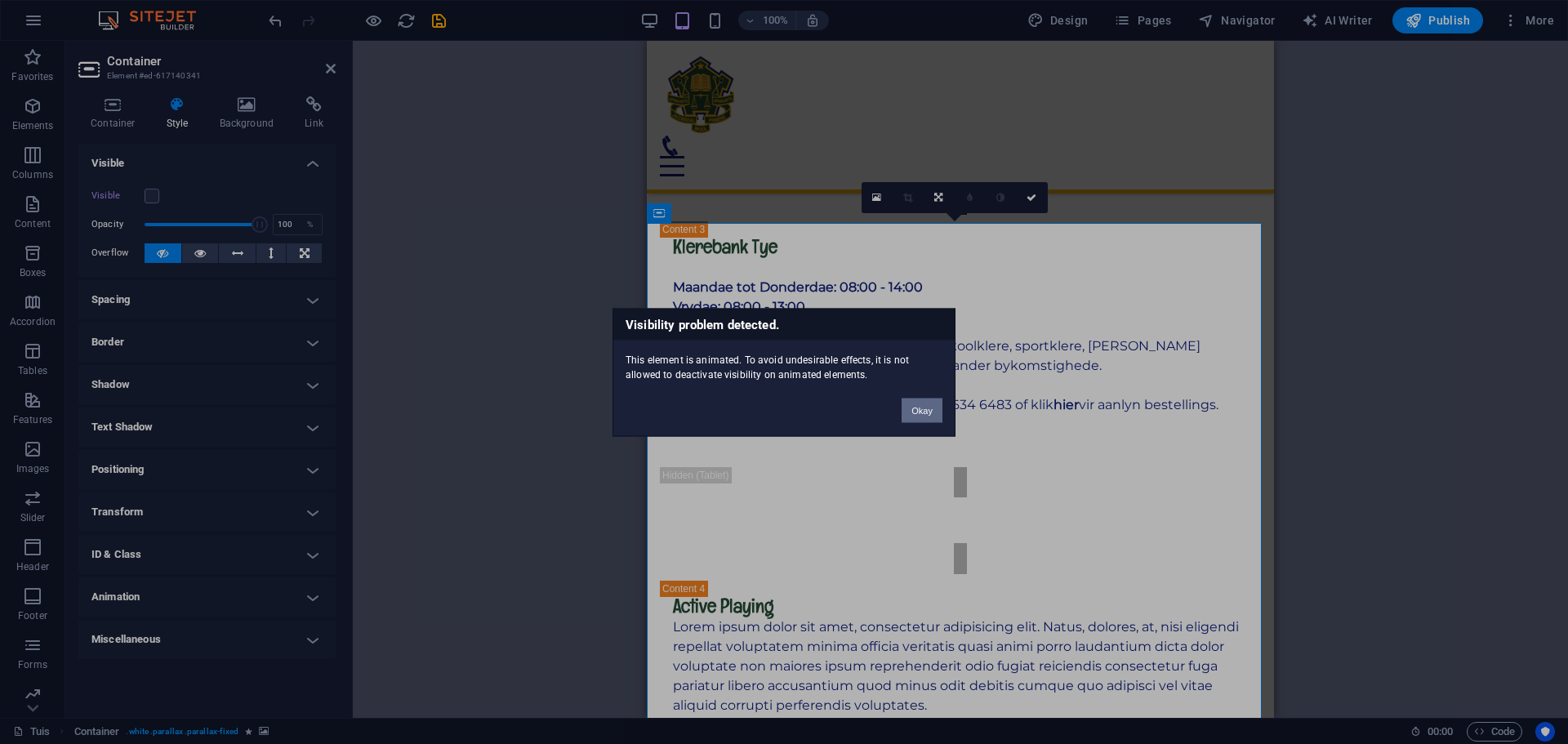
click at [915, 406] on button "Okay" at bounding box center [921, 410] width 41 height 25
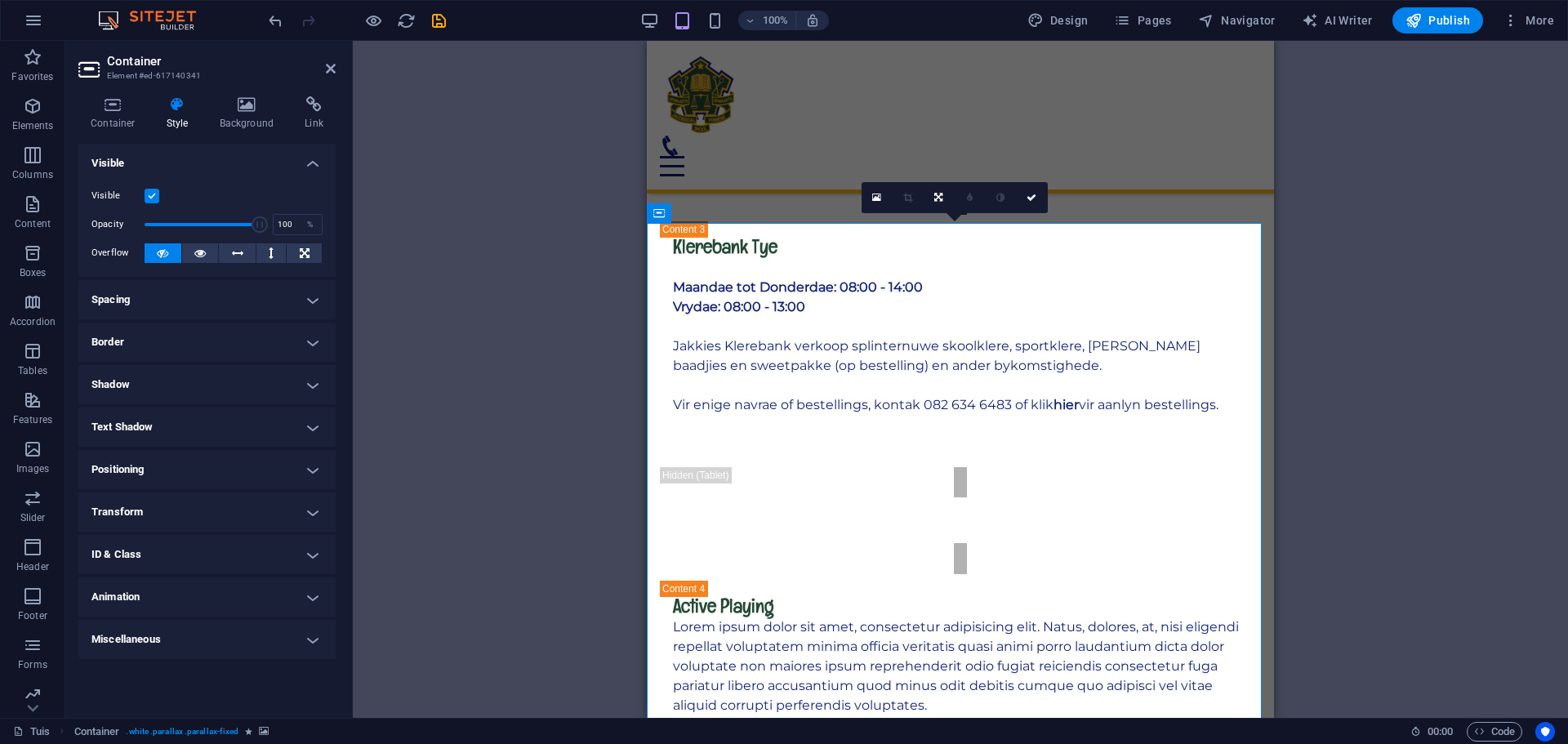
click at [153, 193] on label at bounding box center [151, 195] width 14 height 14
click at [0, 0] on input "Visible" at bounding box center [0, 0] width 0 height 0
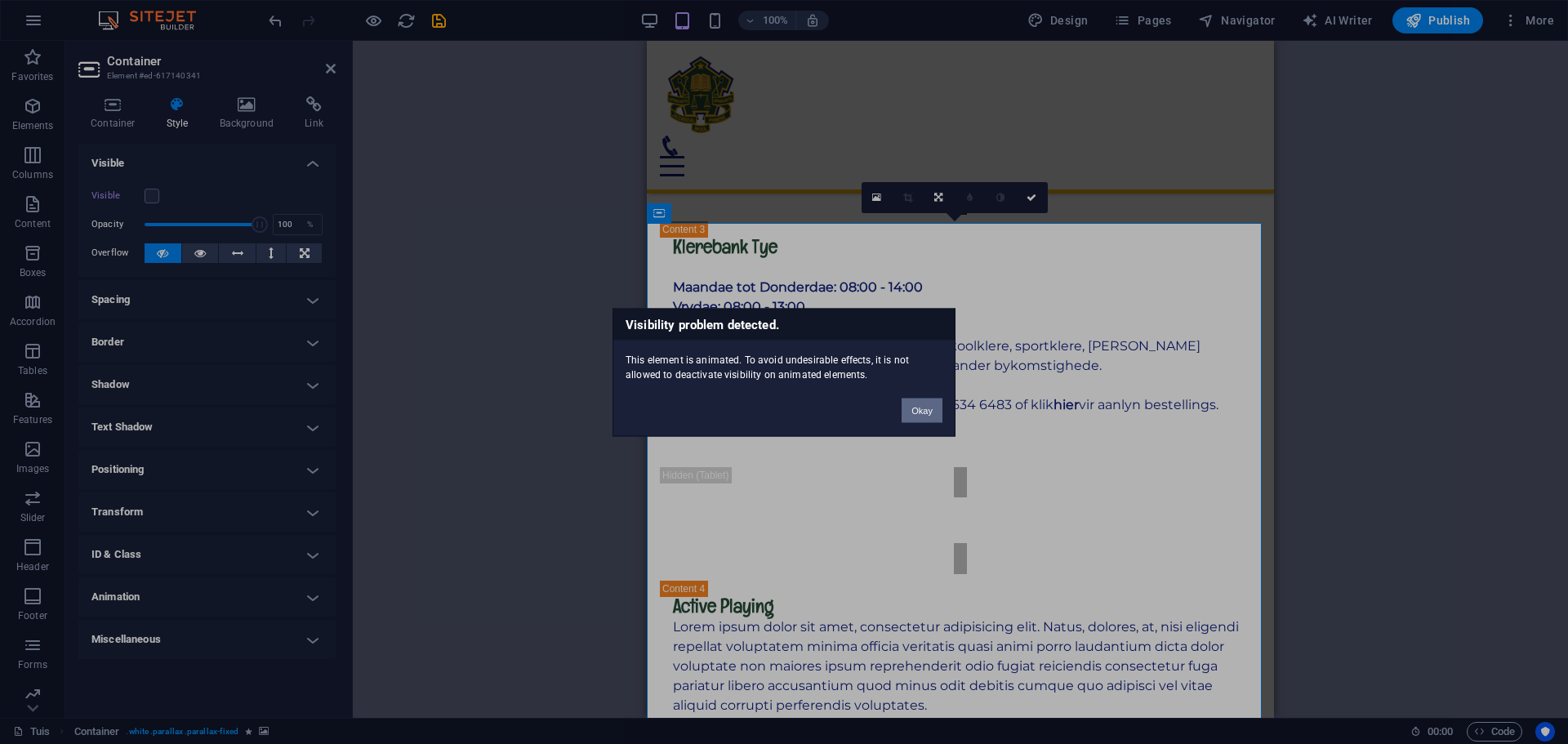
click at [924, 410] on button "Okay" at bounding box center [921, 410] width 41 height 25
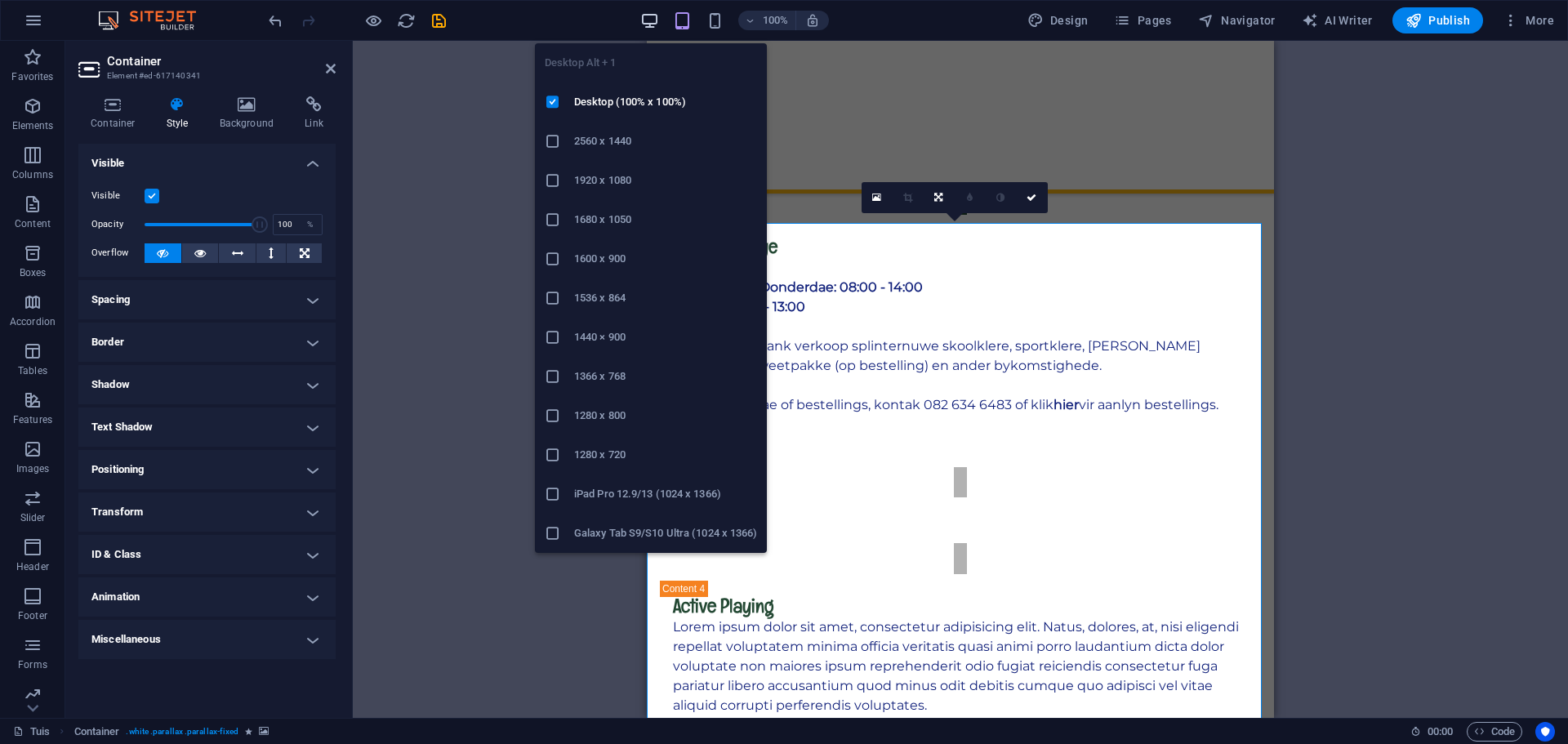
click at [653, 24] on icon "button" at bounding box center [650, 21] width 19 height 19
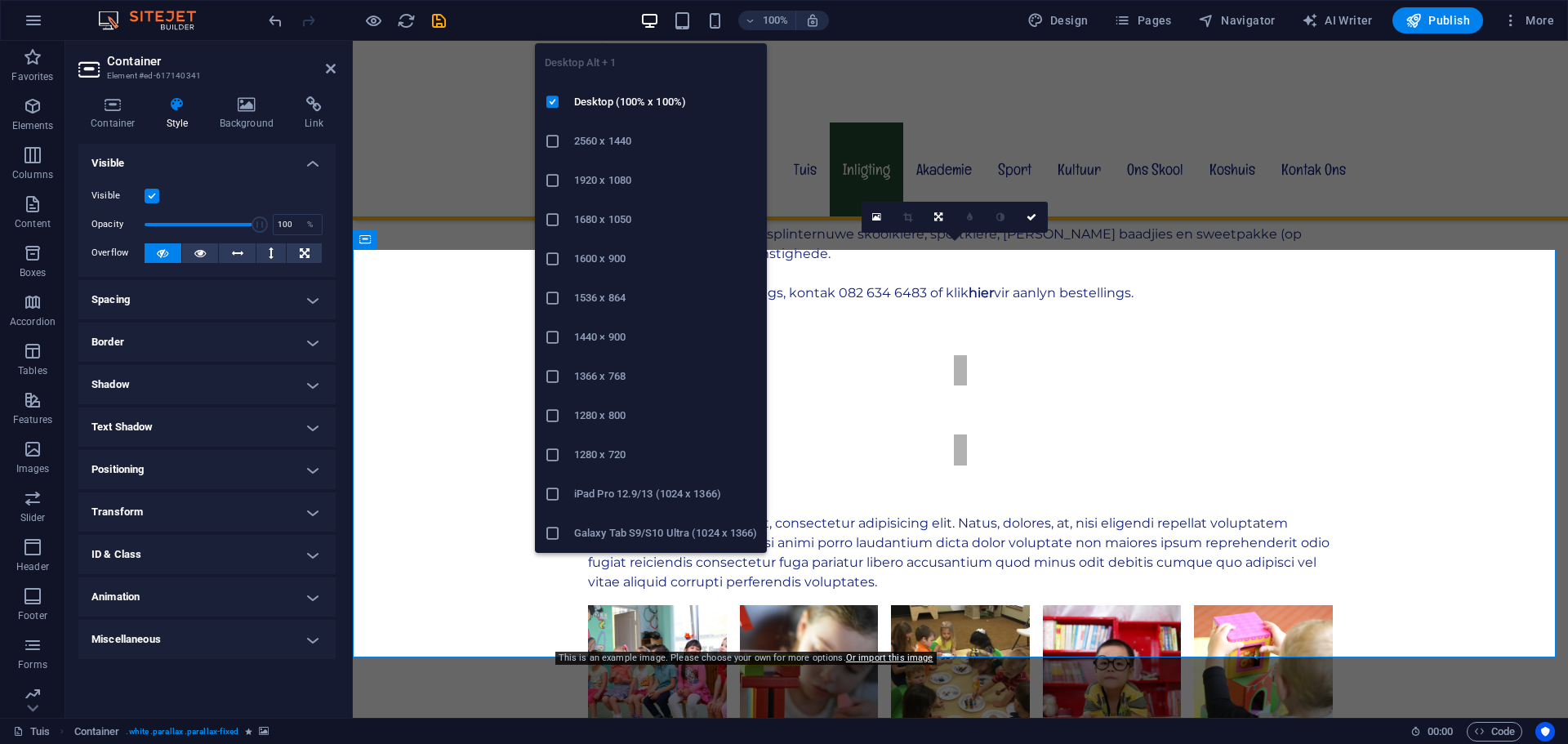
scroll to position [6385, 0]
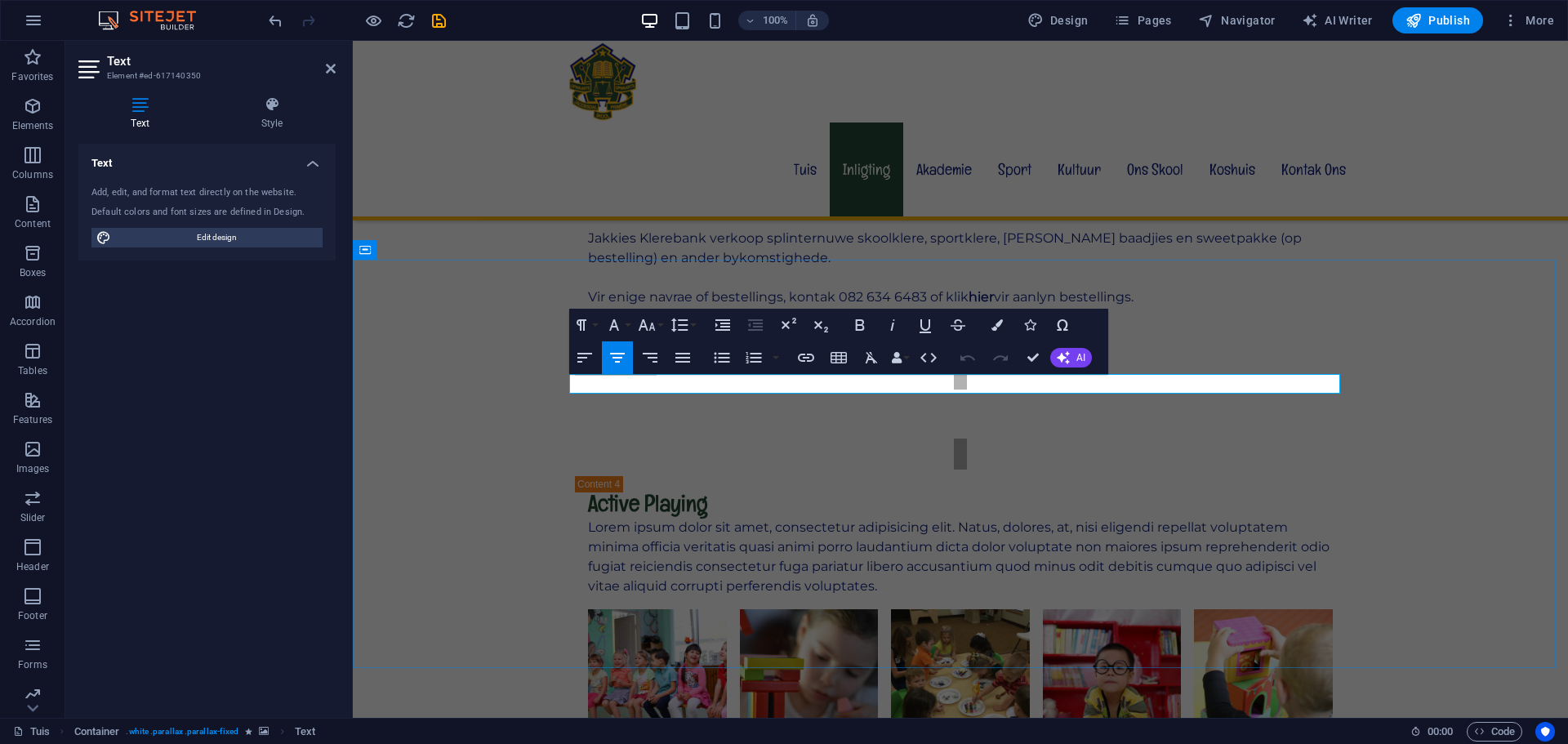
drag, startPoint x: 1014, startPoint y: 388, endPoint x: 896, endPoint y: 376, distance: 118.6
click at [625, 355] on icon "button" at bounding box center [617, 358] width 20 height 20
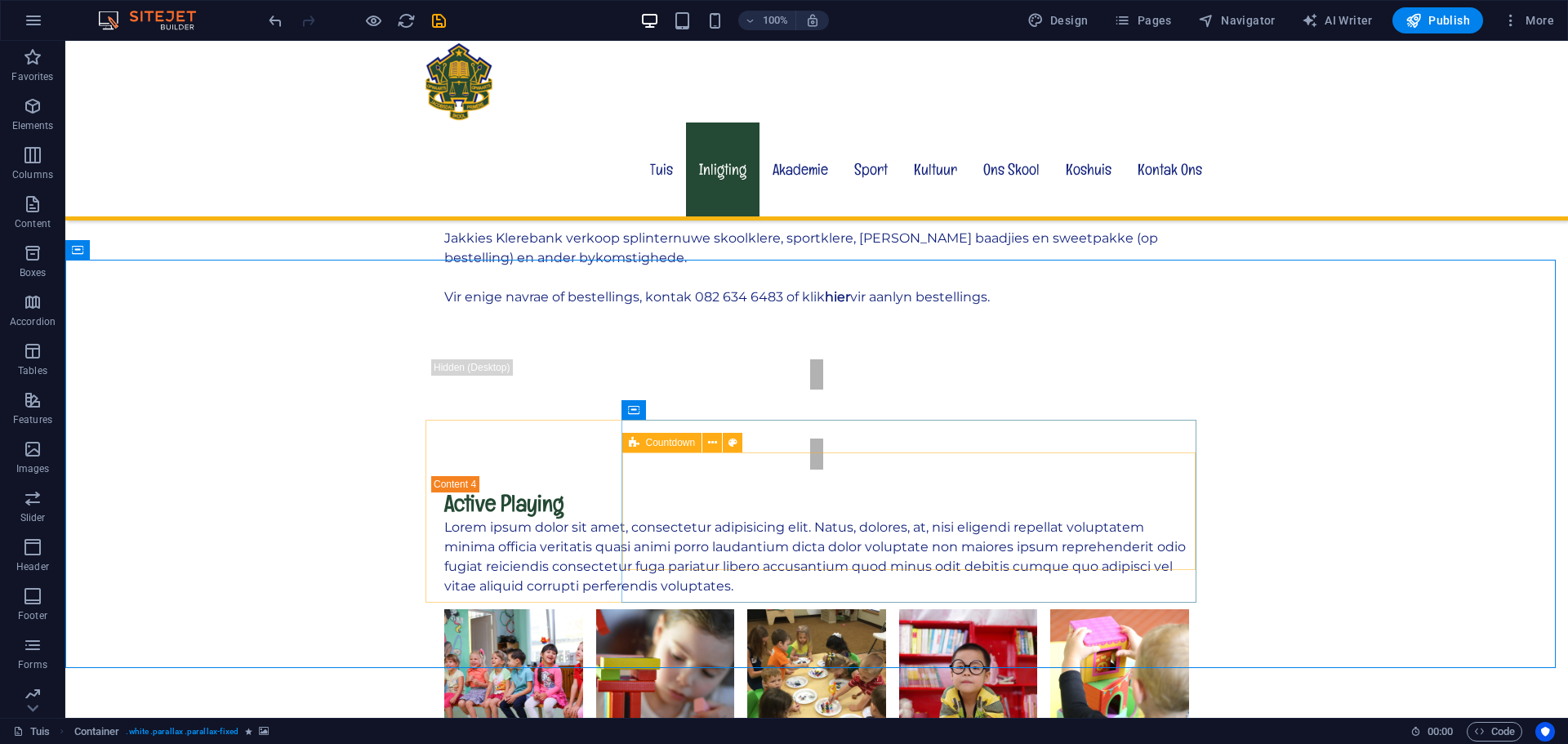
click at [651, 443] on span "Countdown" at bounding box center [671, 442] width 49 height 10
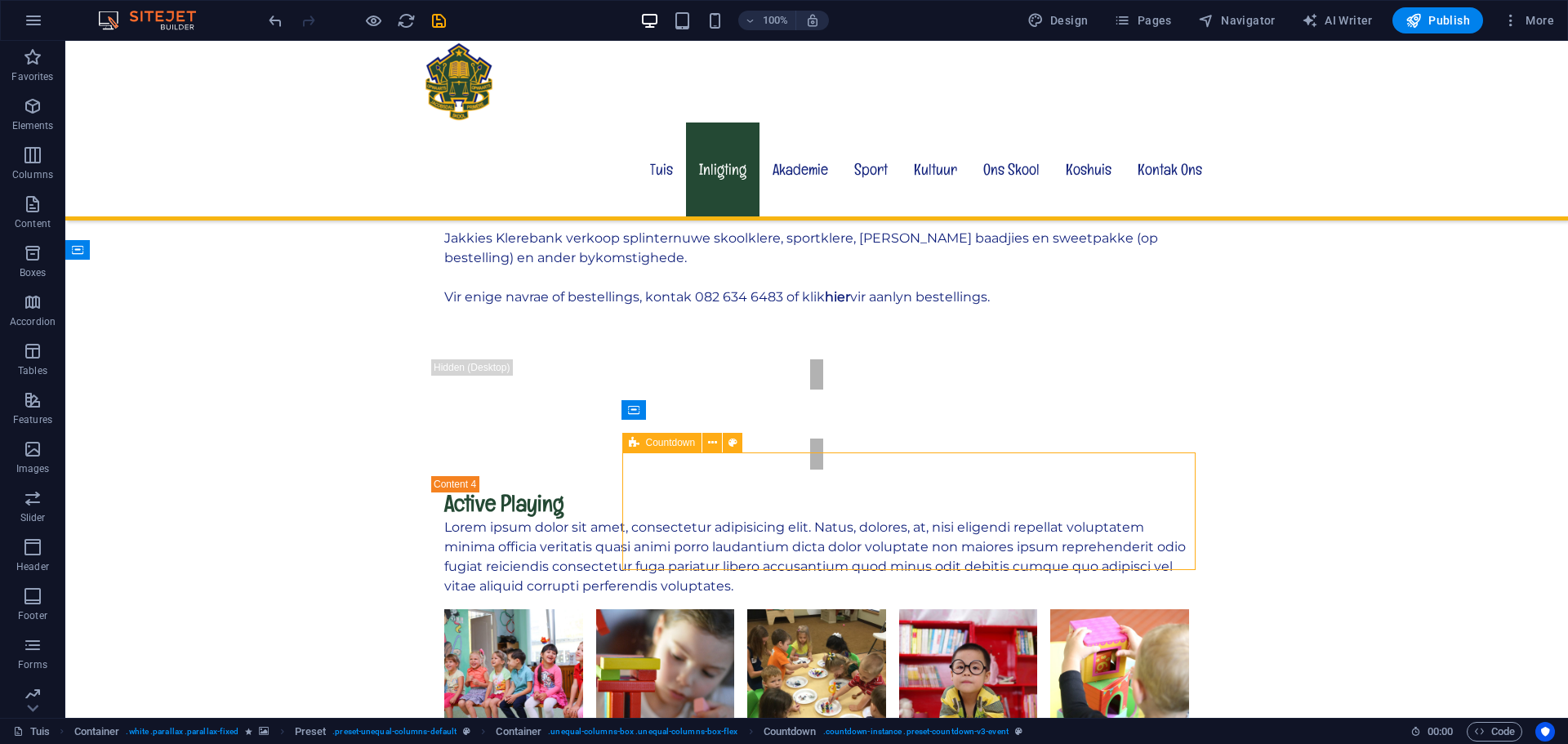
click at [651, 443] on span "Countdown" at bounding box center [671, 442] width 49 height 10
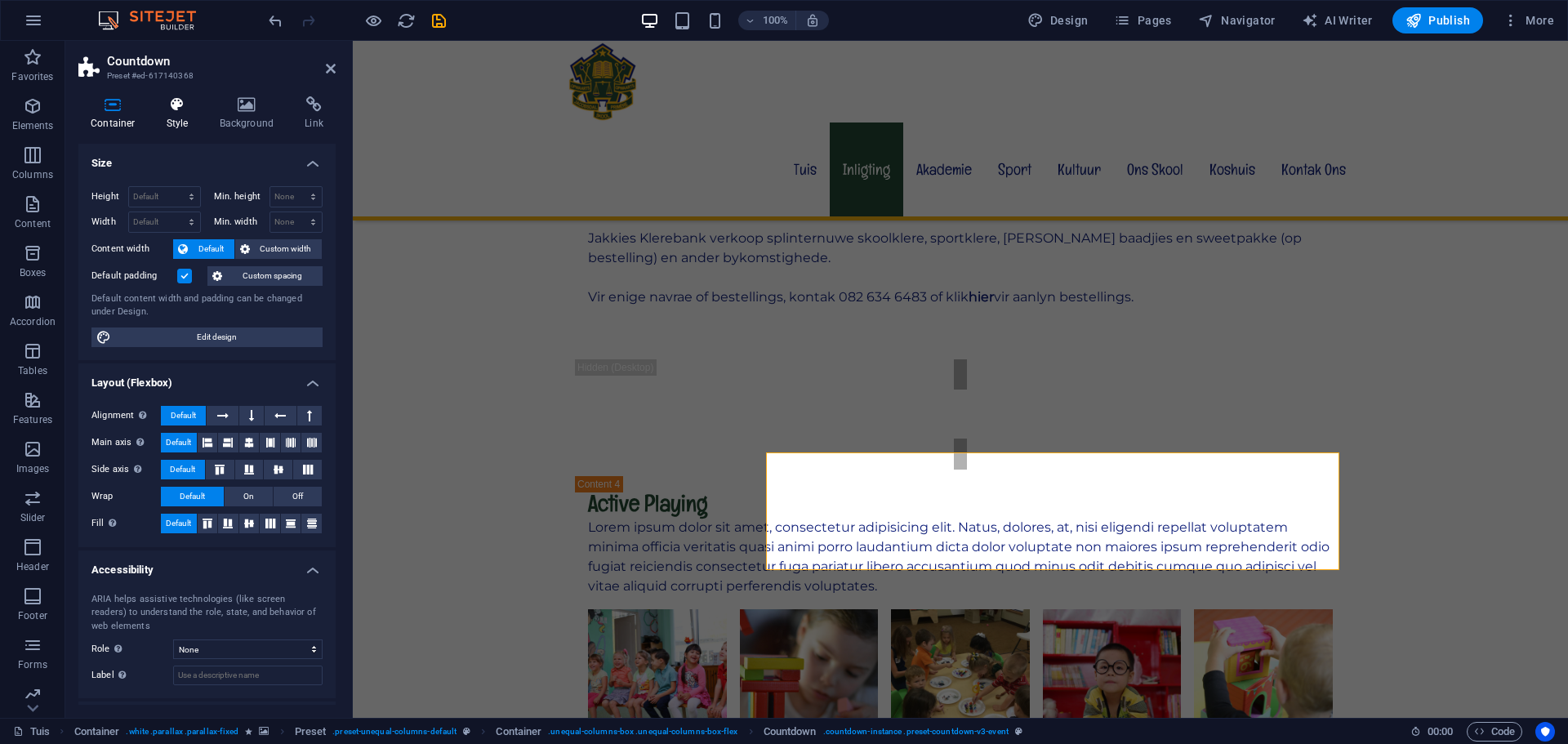
click at [174, 121] on h4 "Style" at bounding box center [181, 113] width 53 height 34
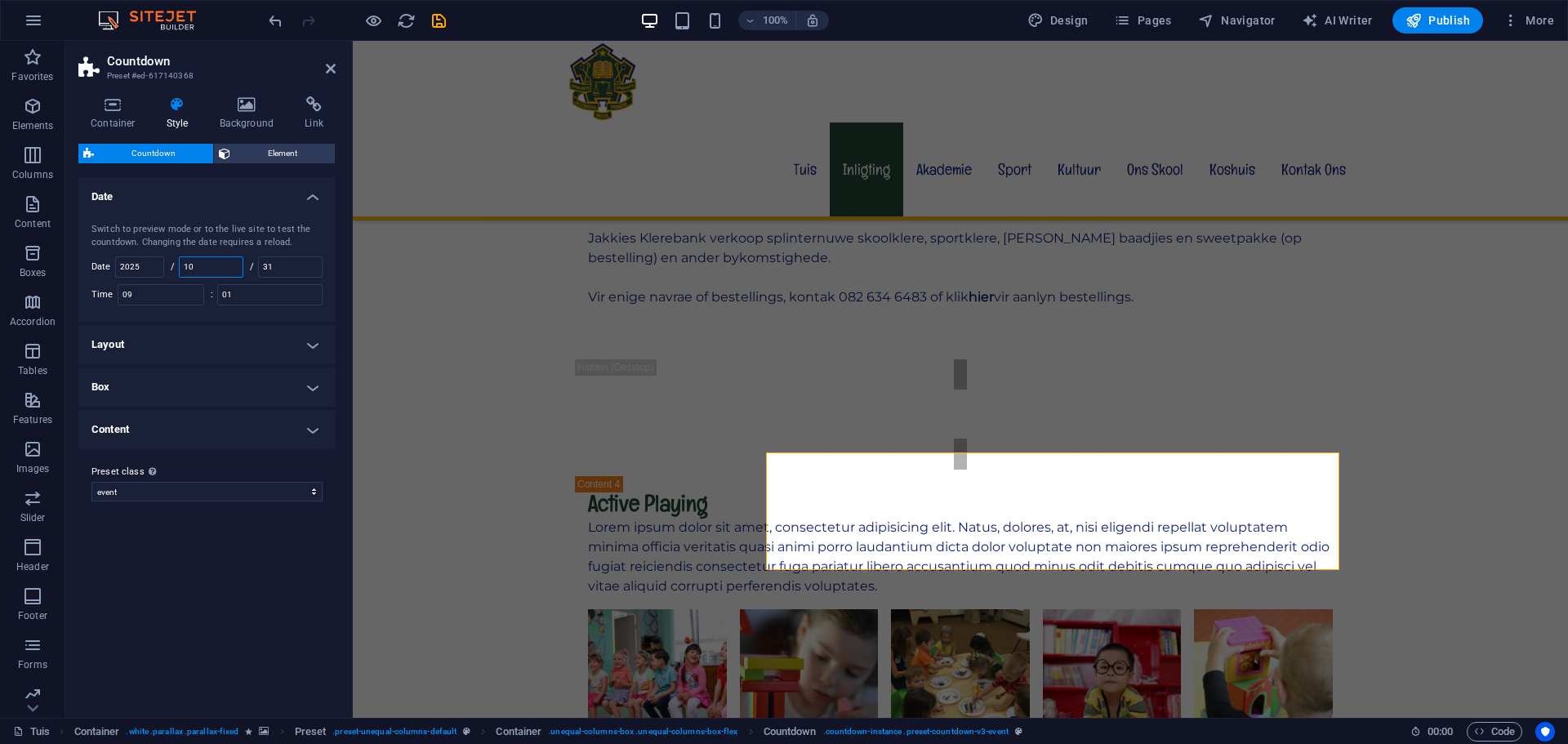
click at [207, 271] on input "10" at bounding box center [211, 266] width 63 height 20
drag, startPoint x: 288, startPoint y: 267, endPoint x: 264, endPoint y: 262, distance: 24.5
click at [264, 262] on input "31" at bounding box center [290, 266] width 63 height 20
type input "13"
click at [217, 271] on input "10" at bounding box center [211, 266] width 63 height 20
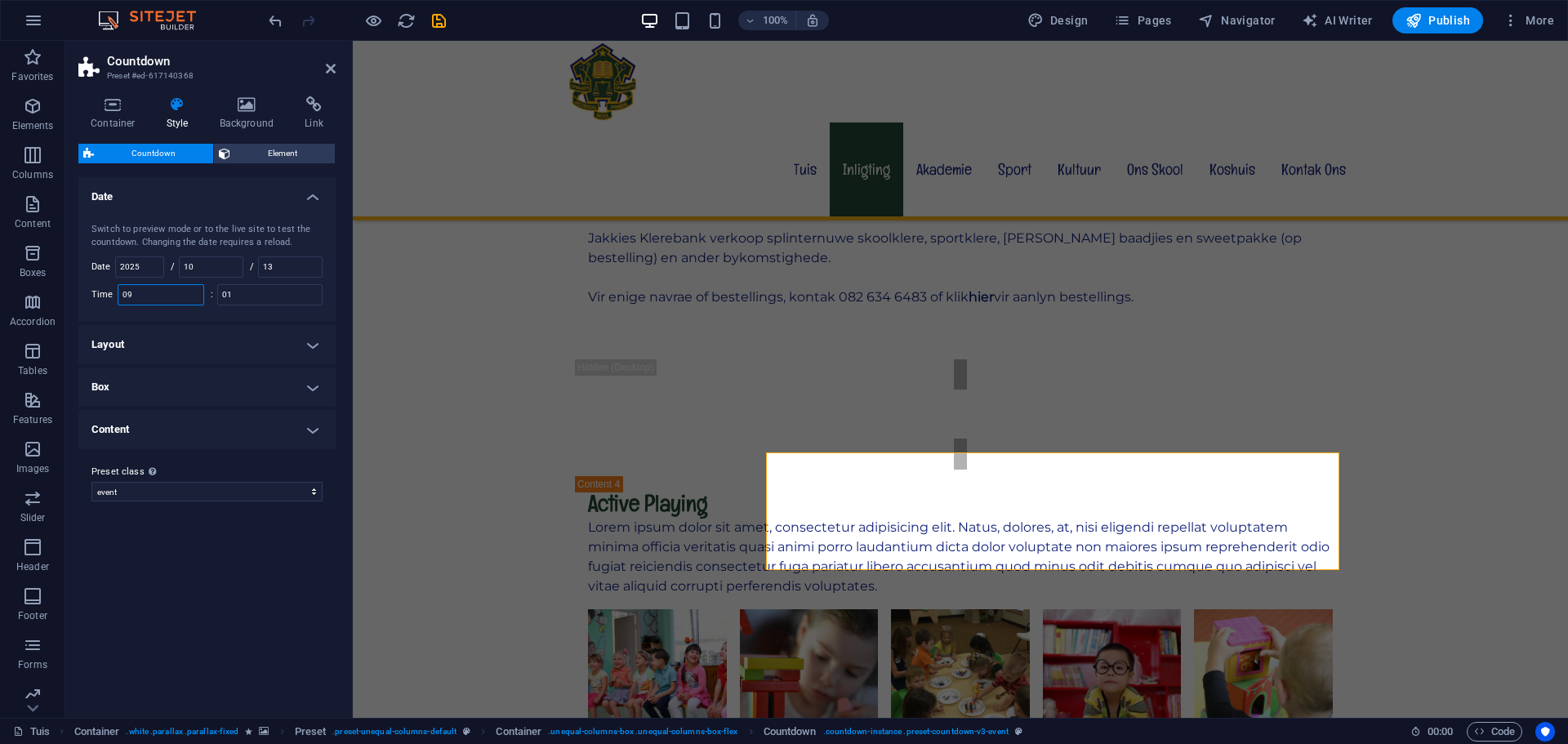
drag, startPoint x: 176, startPoint y: 286, endPoint x: 87, endPoint y: 286, distance: 89.0
click at [87, 286] on div "Switch to preview mode or to the live site to test the countdown. Changing the …" at bounding box center [206, 264] width 264 height 115
type input "08"
click at [239, 291] on input "01" at bounding box center [269, 295] width 104 height 20
type input "1"
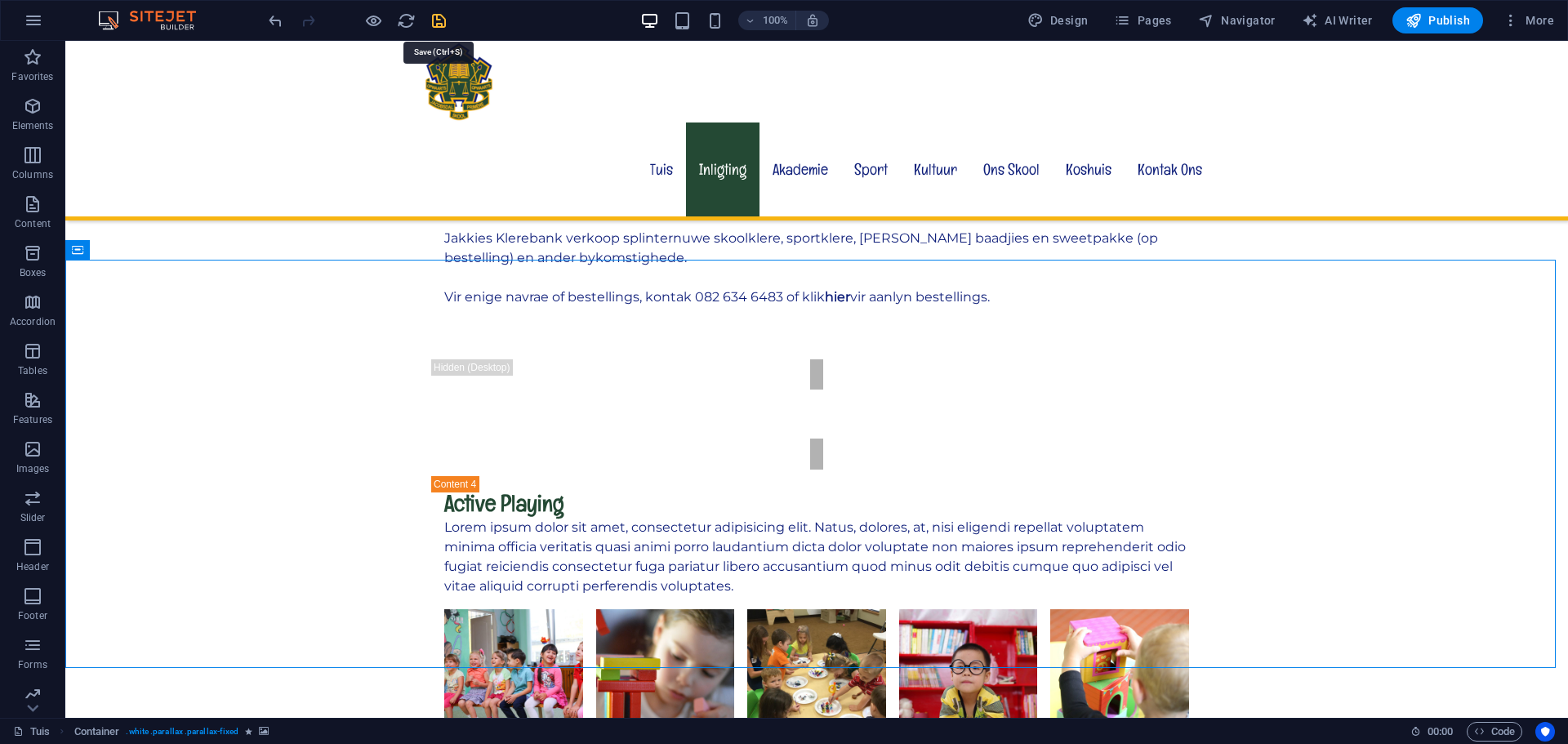
click at [436, 24] on icon "save" at bounding box center [439, 21] width 19 height 19
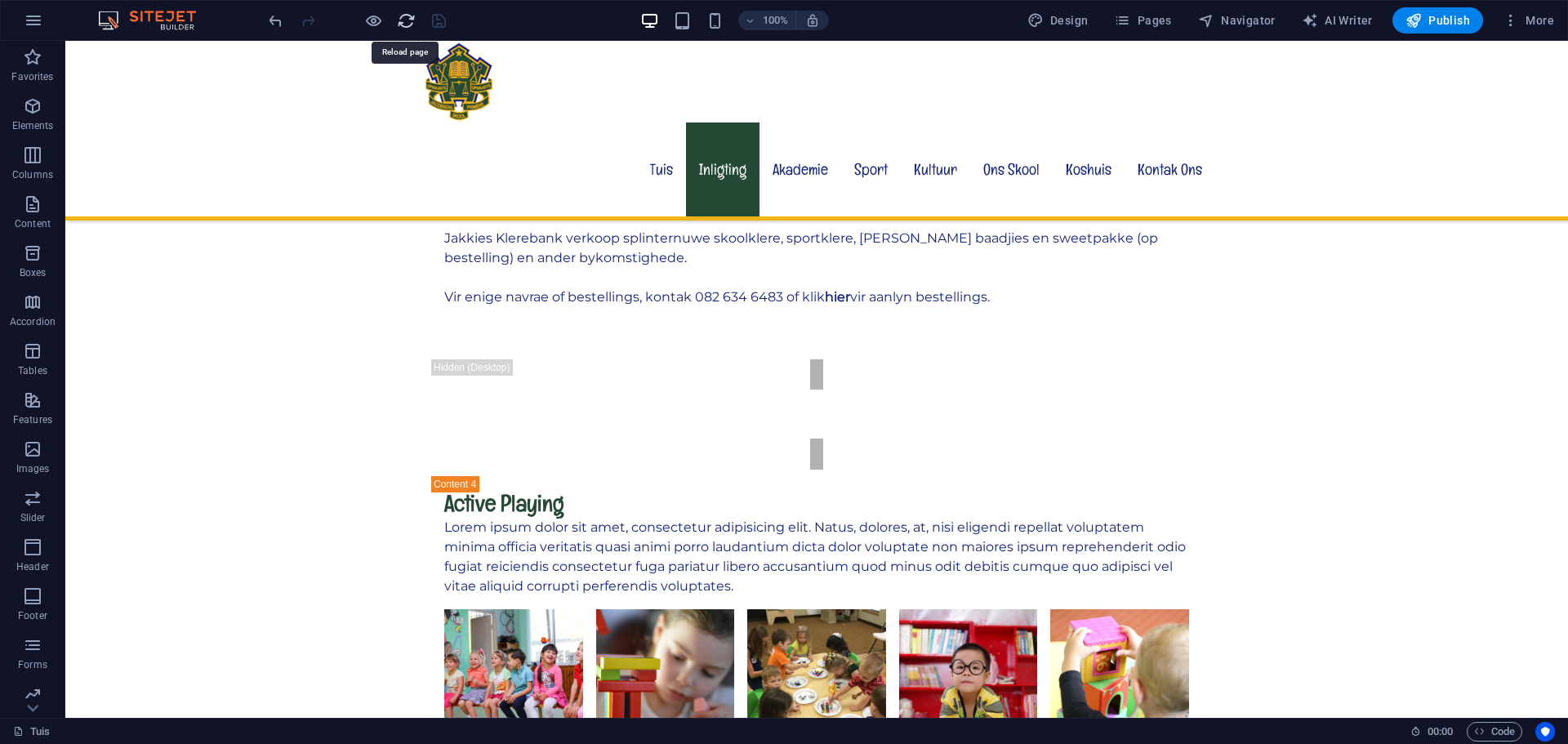
click at [401, 21] on icon "reload" at bounding box center [406, 21] width 19 height 19
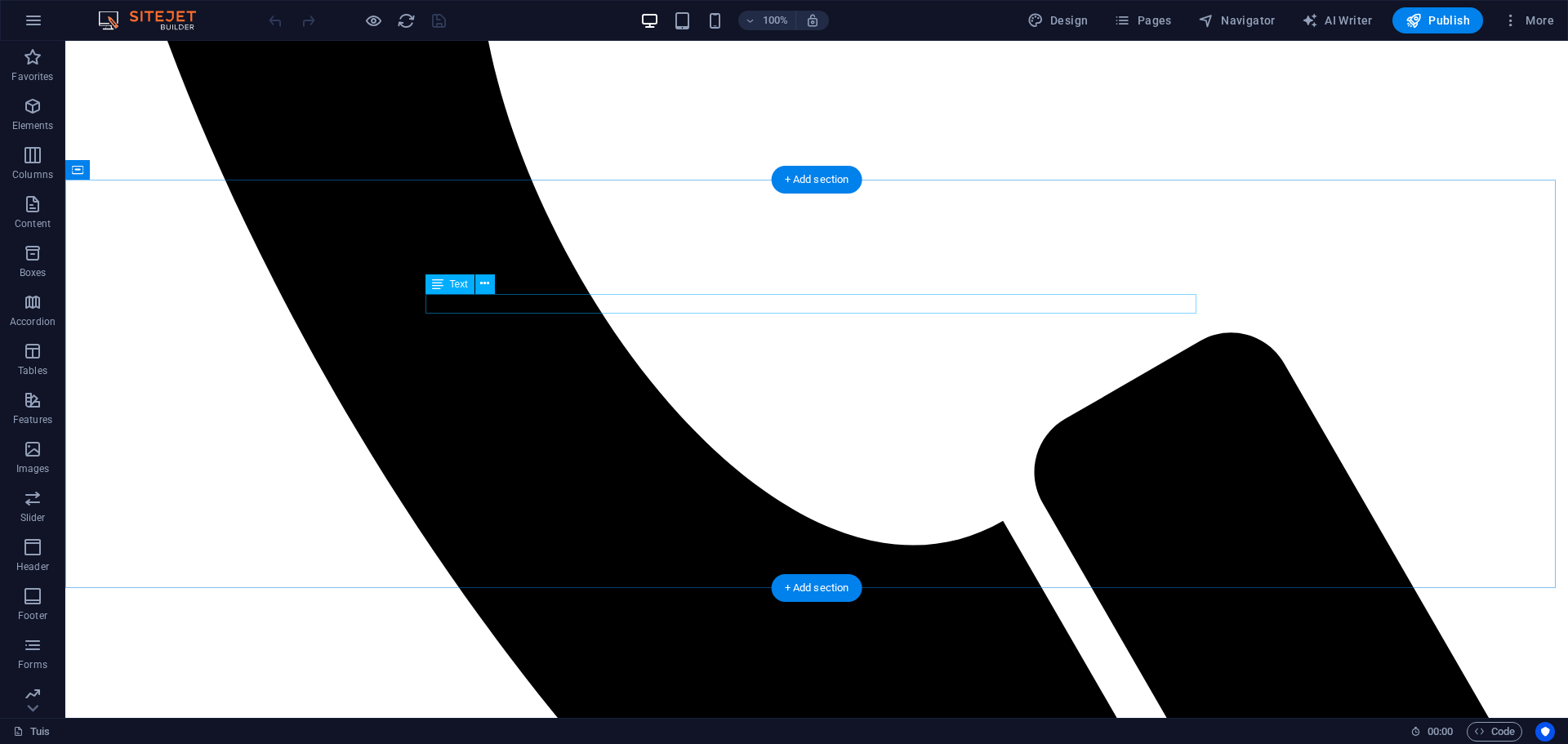
scroll to position [6451, 0]
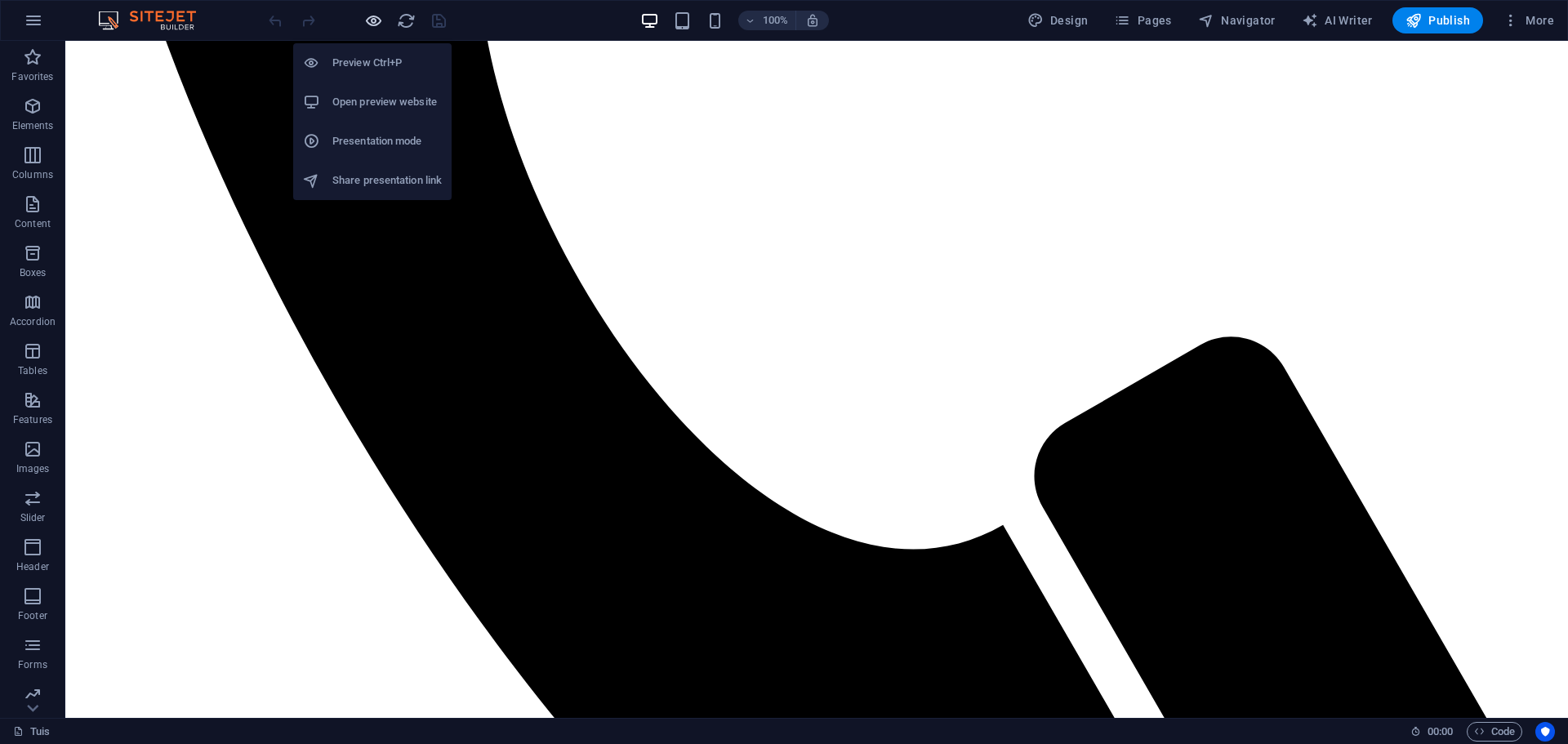
click at [371, 22] on icon "button" at bounding box center [374, 21] width 19 height 19
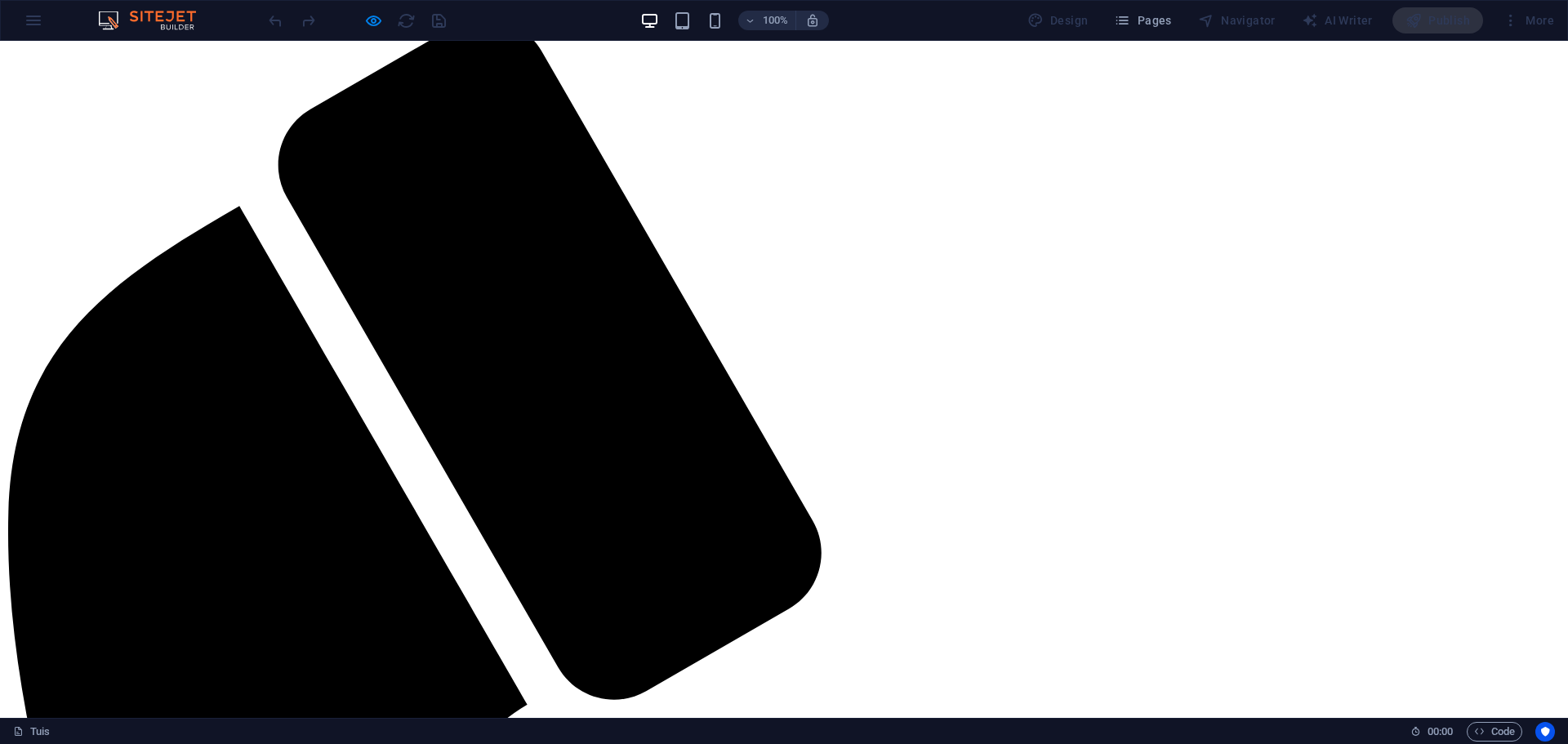
scroll to position [2521, 0]
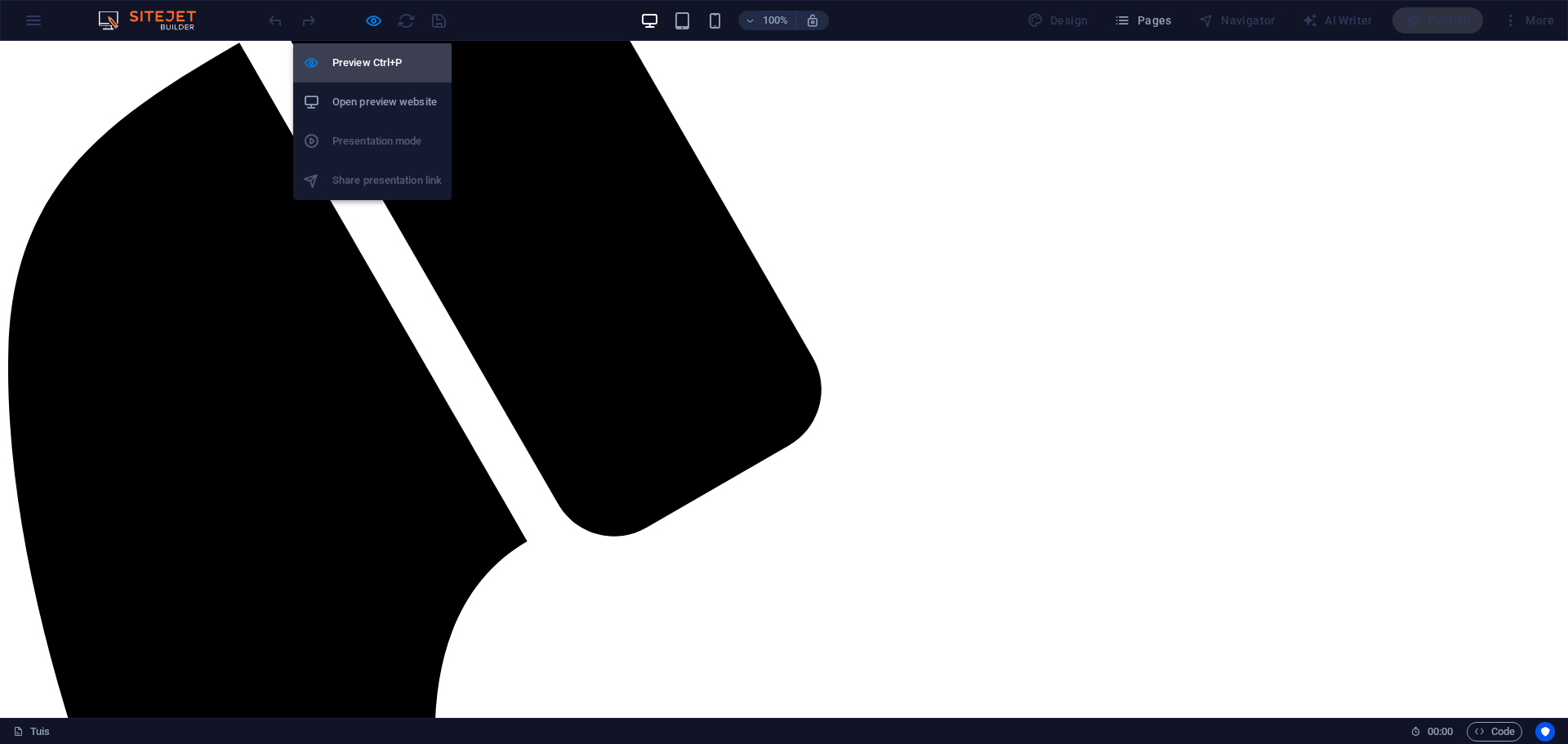
drag, startPoint x: 374, startPoint y: 20, endPoint x: 402, endPoint y: 57, distance: 46.4
click at [374, 20] on icon "button" at bounding box center [374, 21] width 19 height 19
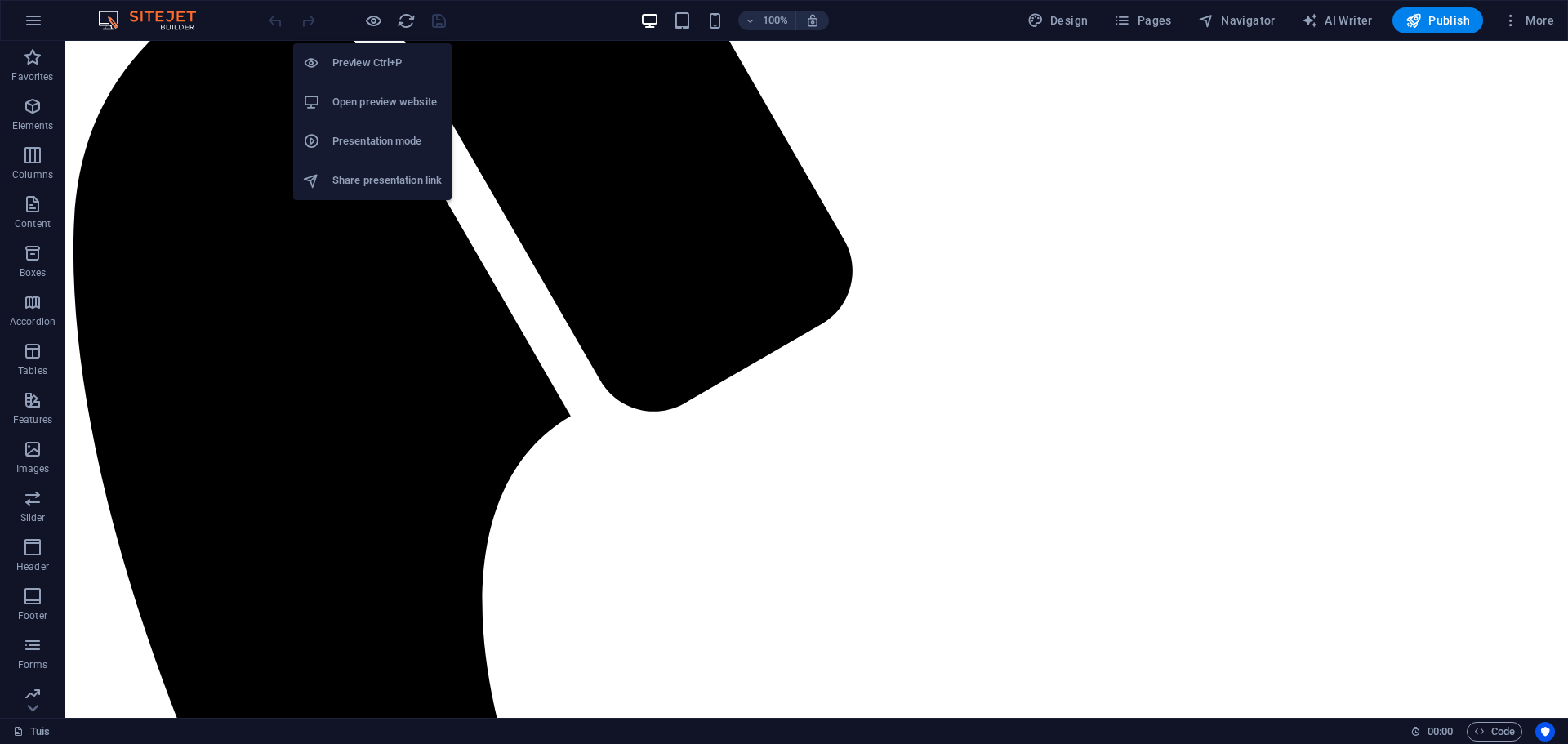
scroll to position [2561, 0]
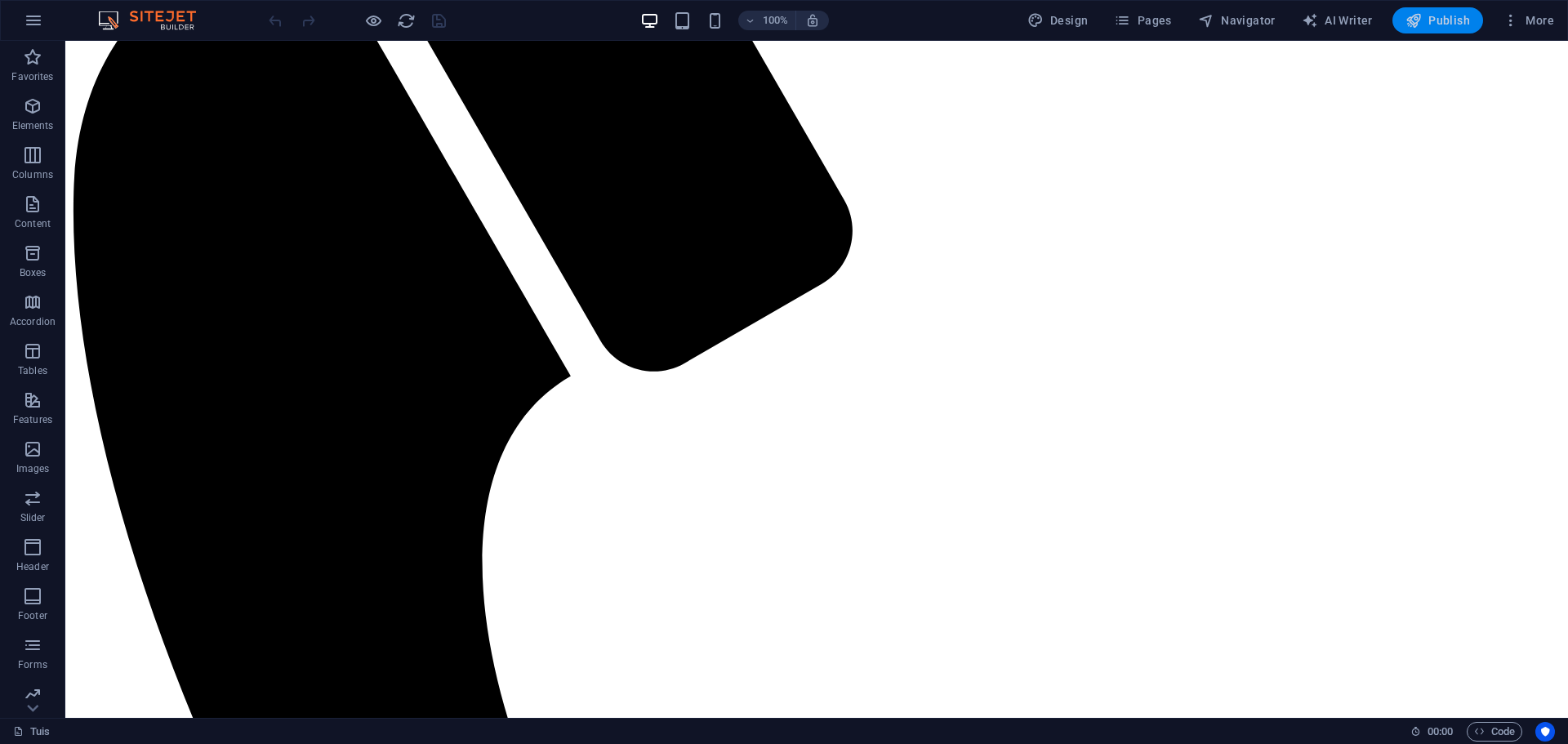
click at [1448, 21] on span "Publish" at bounding box center [1438, 20] width 65 height 16
